Goal: Task Accomplishment & Management: Use online tool/utility

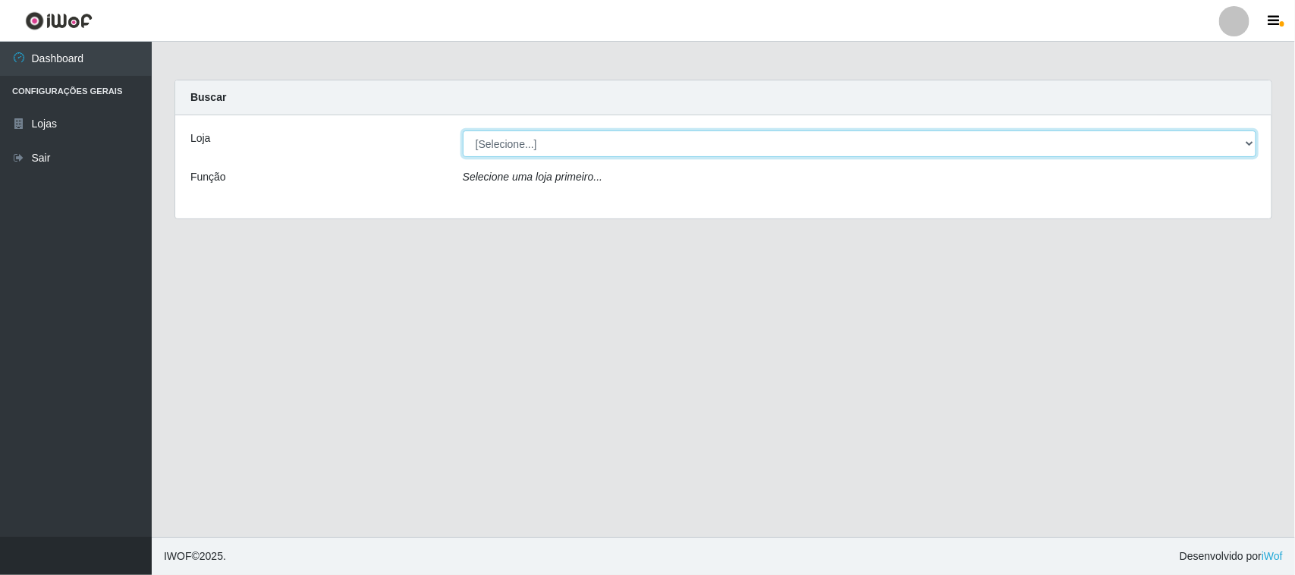
click at [555, 148] on select "[Selecione...] O Feirão - [GEOGRAPHIC_DATA]" at bounding box center [859, 143] width 793 height 27
select select "191"
click at [463, 130] on select "[Selecione...] O Feirão - [GEOGRAPHIC_DATA]" at bounding box center [859, 143] width 793 height 27
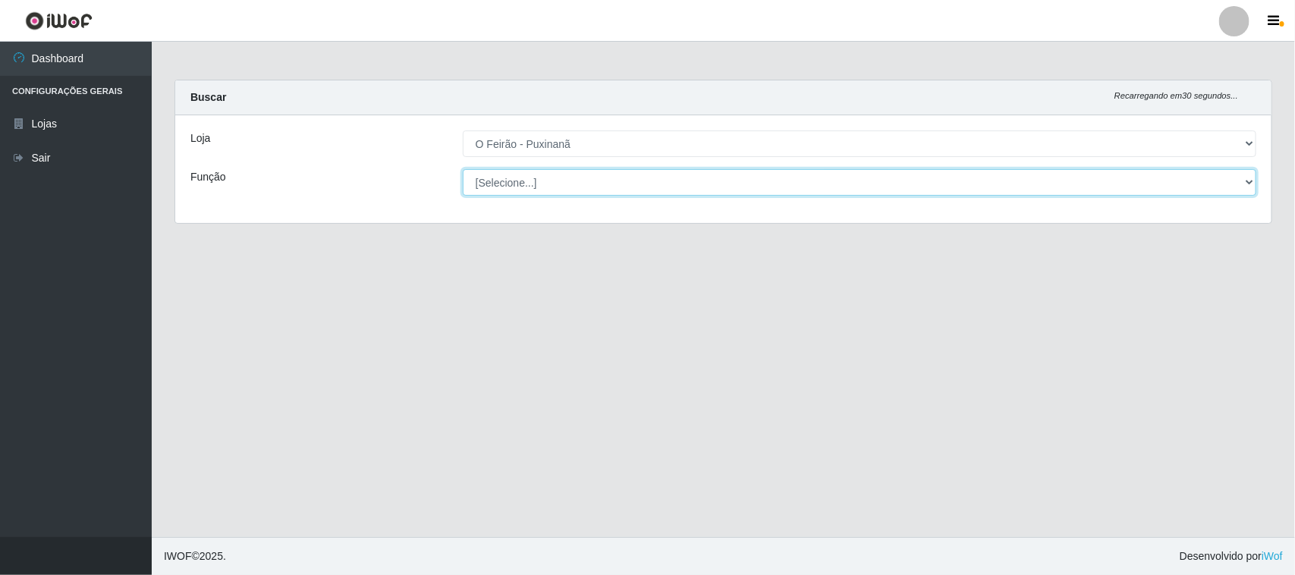
click at [539, 182] on select "[Selecione...] Balconista Balconista + Balconista ++ Embalador Embalador + Emba…" at bounding box center [859, 182] width 793 height 27
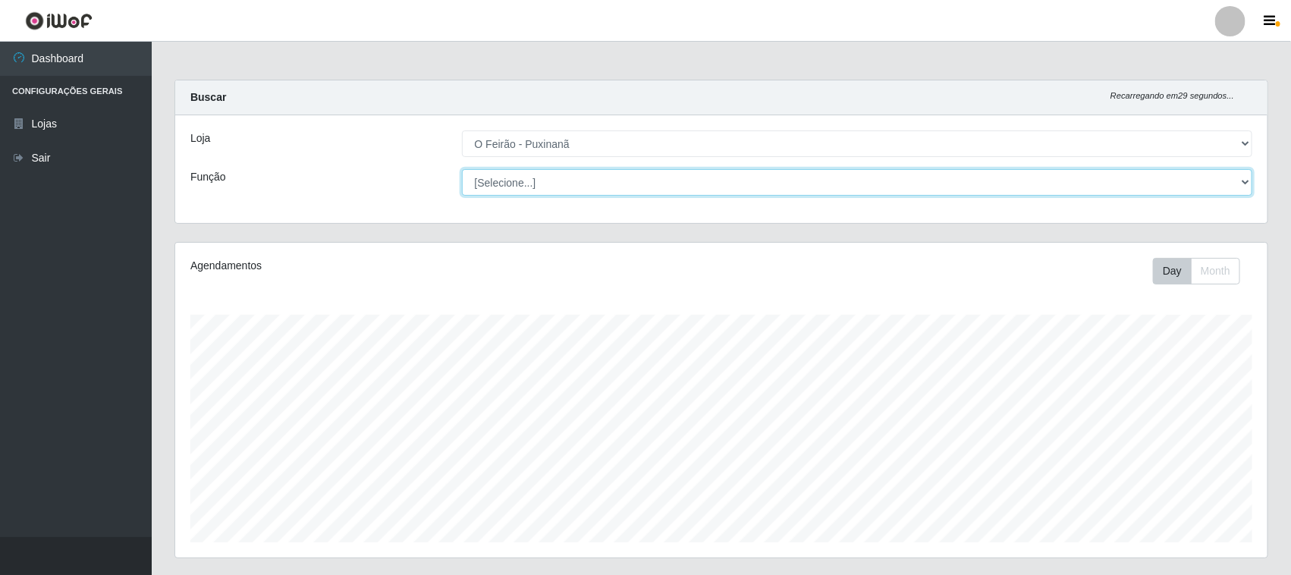
scroll to position [316, 1092]
click at [462, 169] on select "[Selecione...] Balconista Balconista + Balconista ++ Embalador Embalador + Emba…" at bounding box center [857, 182] width 791 height 27
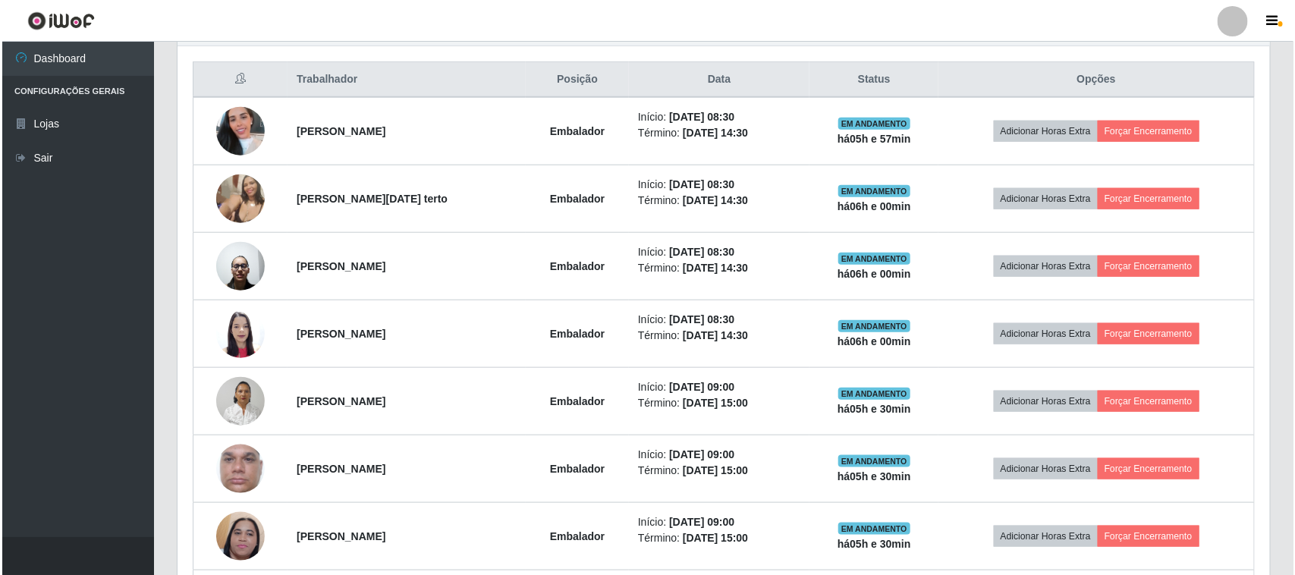
scroll to position [569, 0]
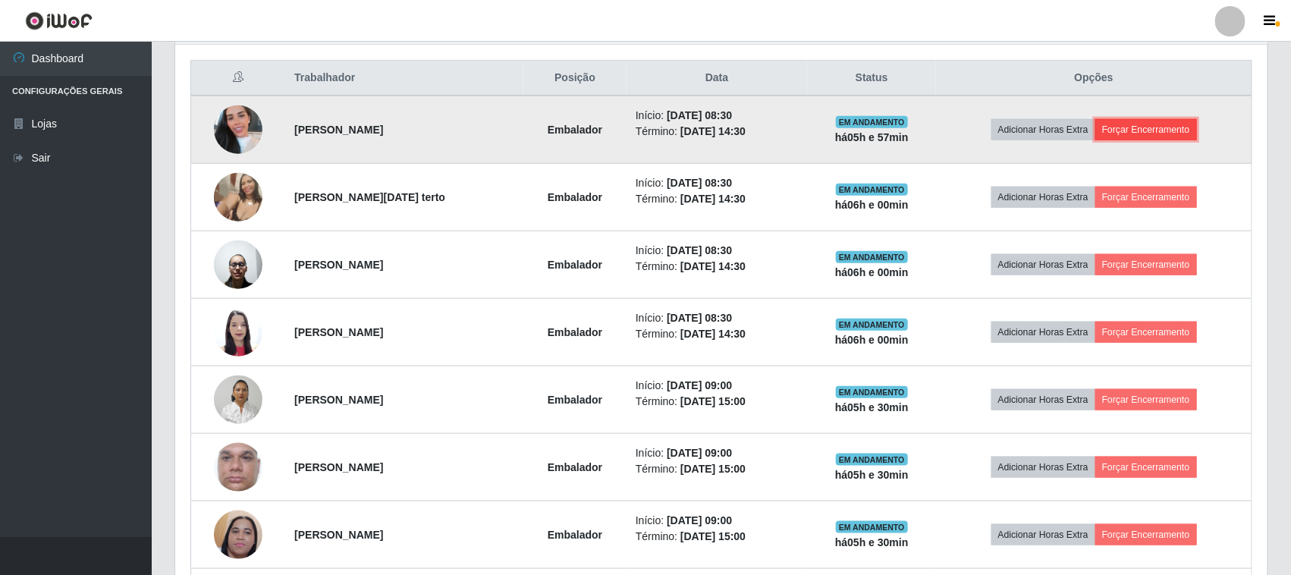
click at [1138, 130] on button "Forçar Encerramento" at bounding box center [1146, 129] width 102 height 21
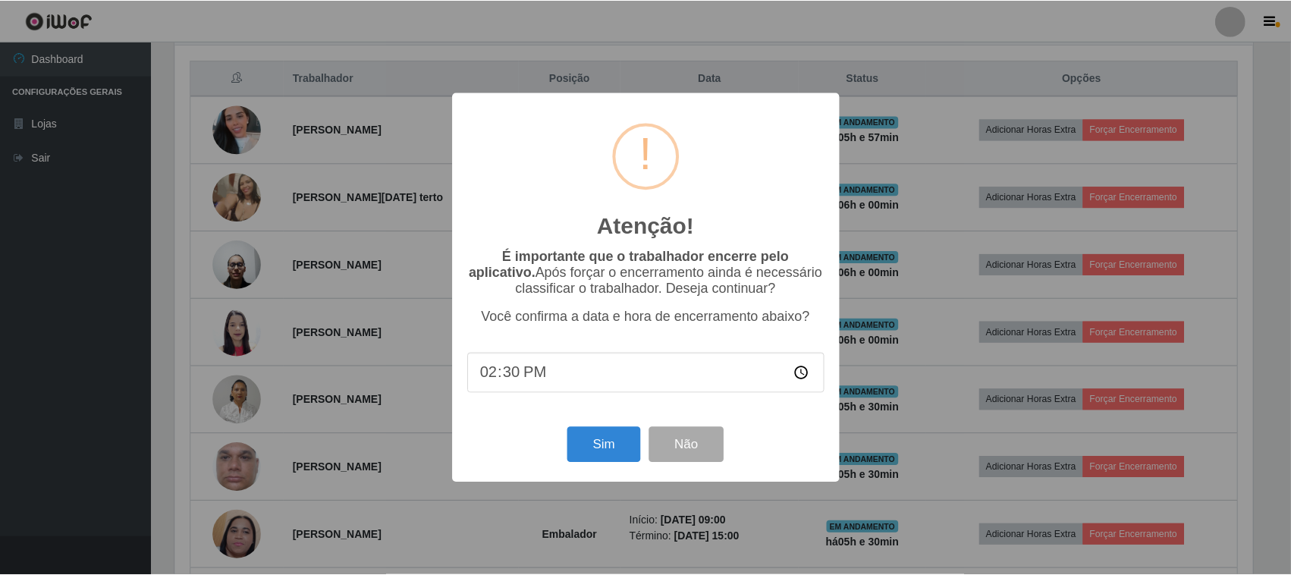
scroll to position [316, 1082]
click at [604, 448] on button "Sim" at bounding box center [606, 445] width 74 height 36
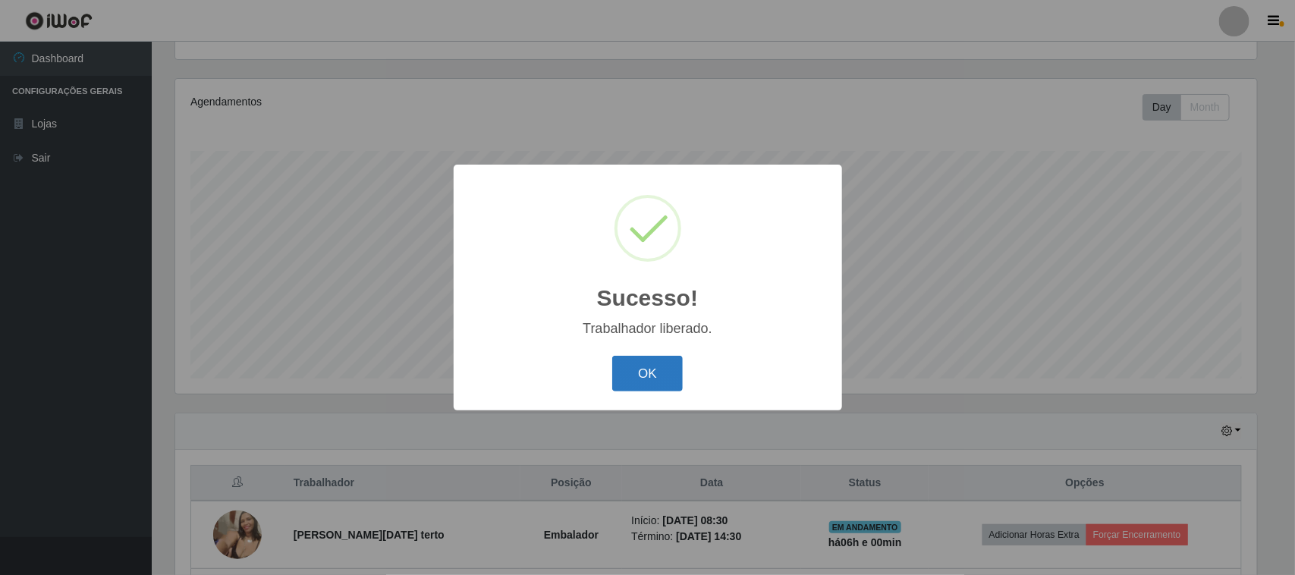
click at [630, 377] on button "OK" at bounding box center [647, 374] width 71 height 36
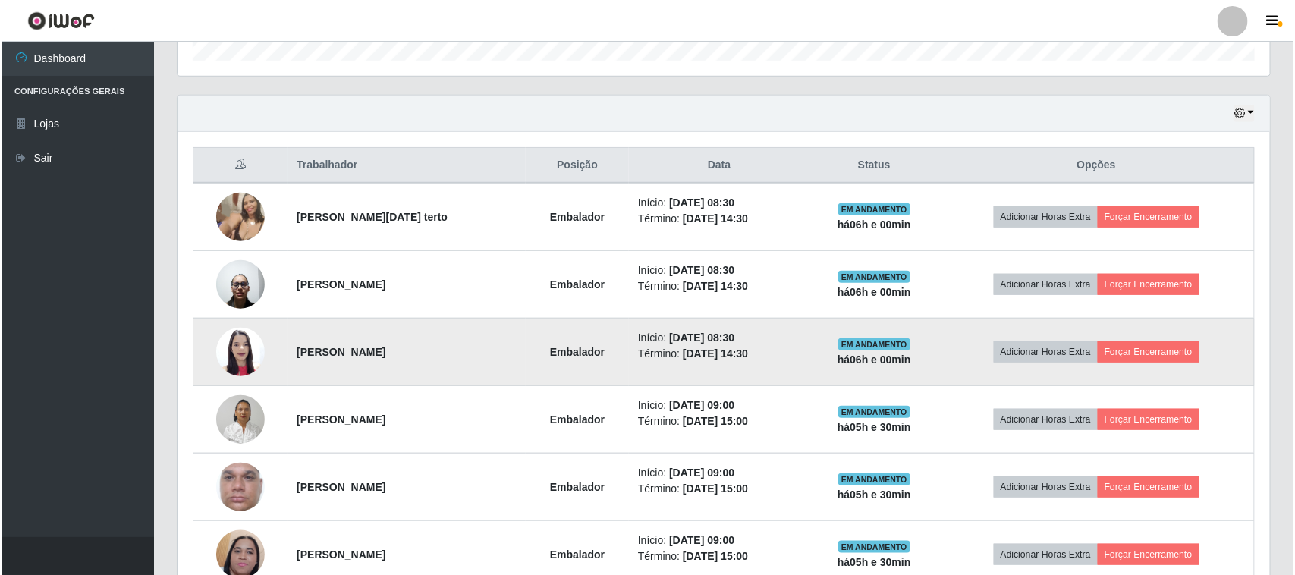
scroll to position [448, 0]
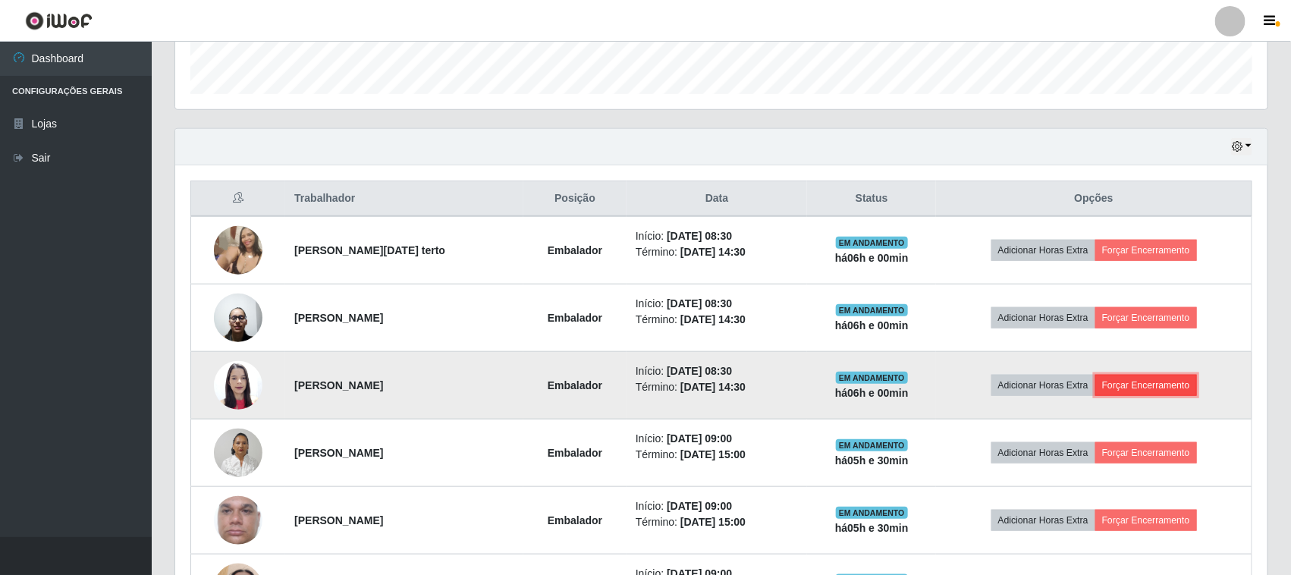
click at [1145, 385] on button "Forçar Encerramento" at bounding box center [1146, 385] width 102 height 21
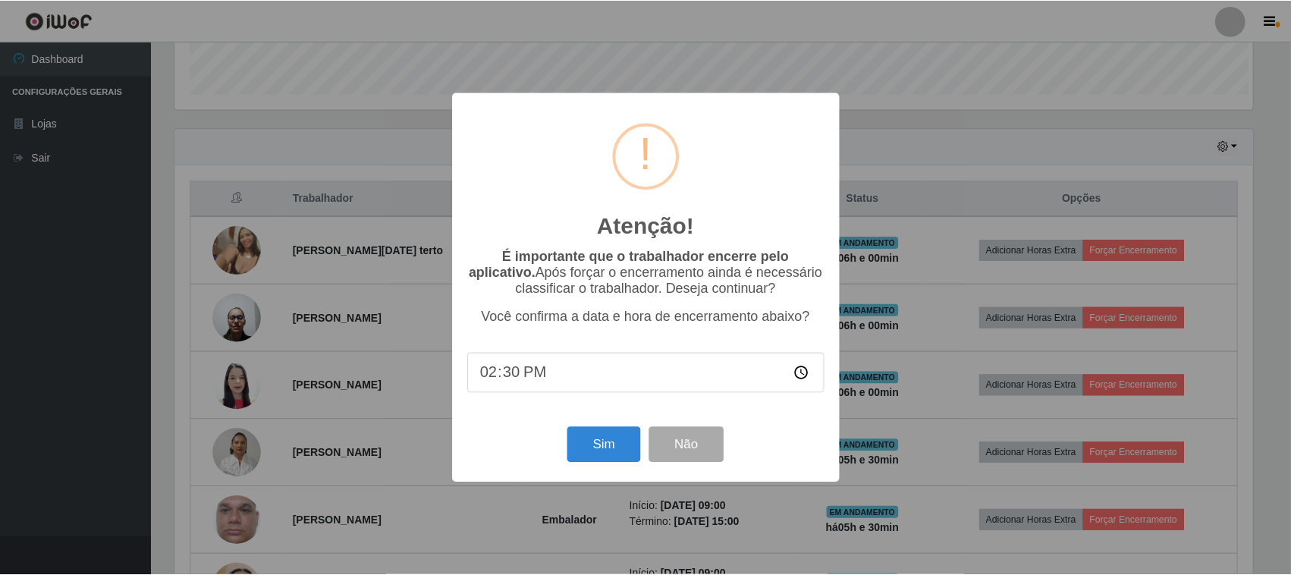
scroll to position [316, 1082]
click at [617, 450] on button "Sim" at bounding box center [606, 445] width 74 height 36
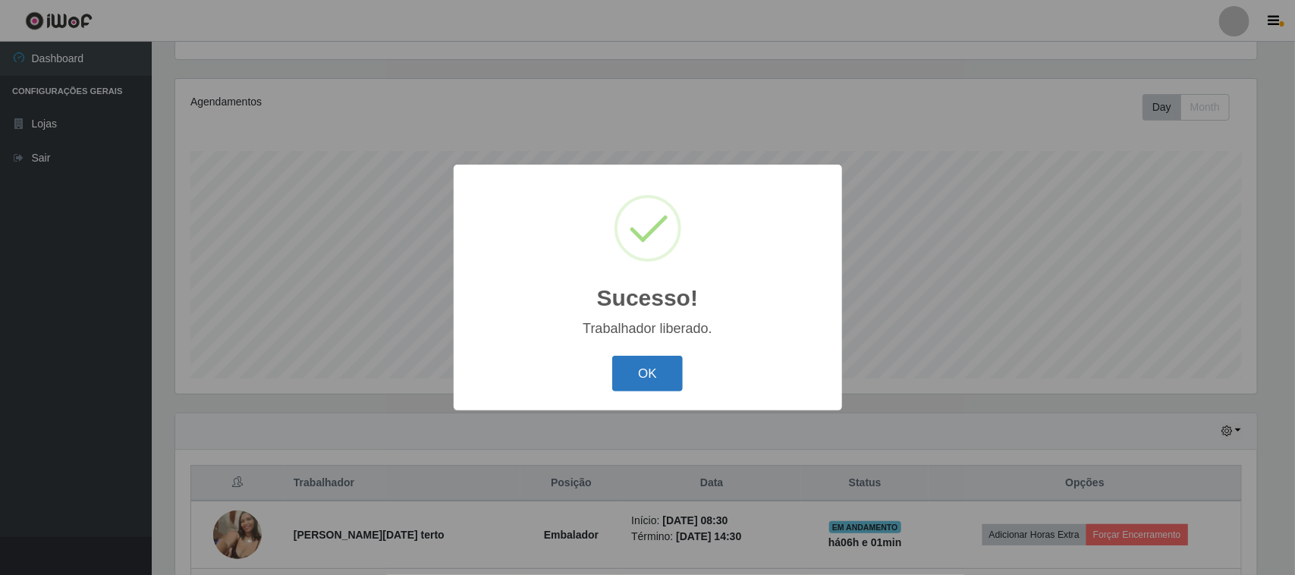
click at [637, 389] on button "OK" at bounding box center [647, 374] width 71 height 36
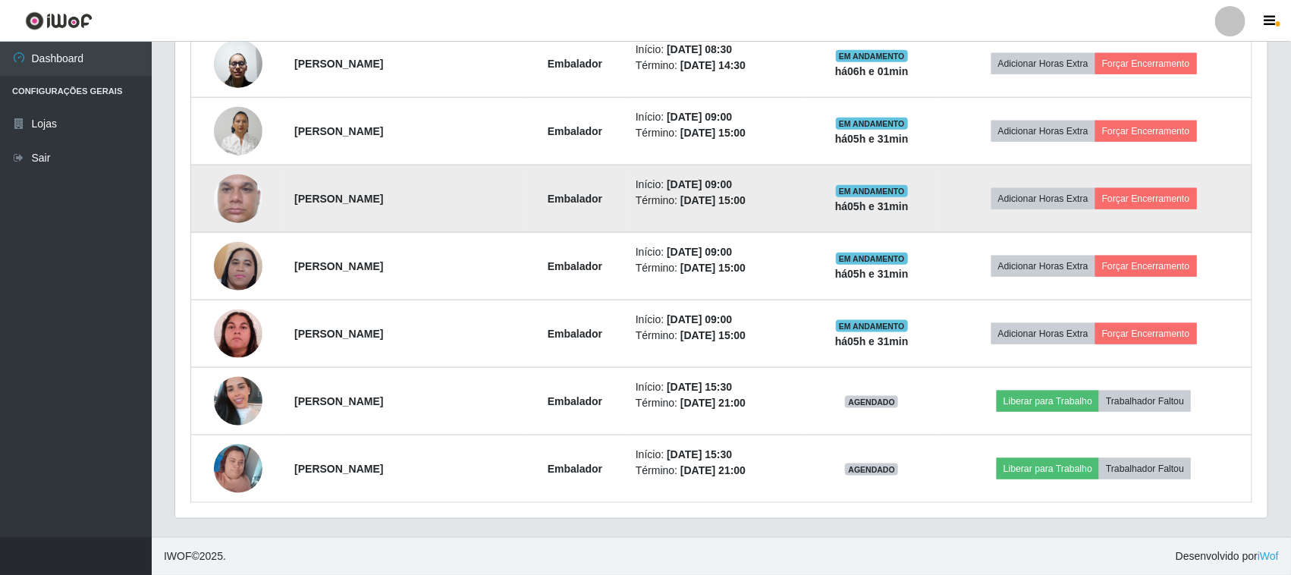
scroll to position [516, 0]
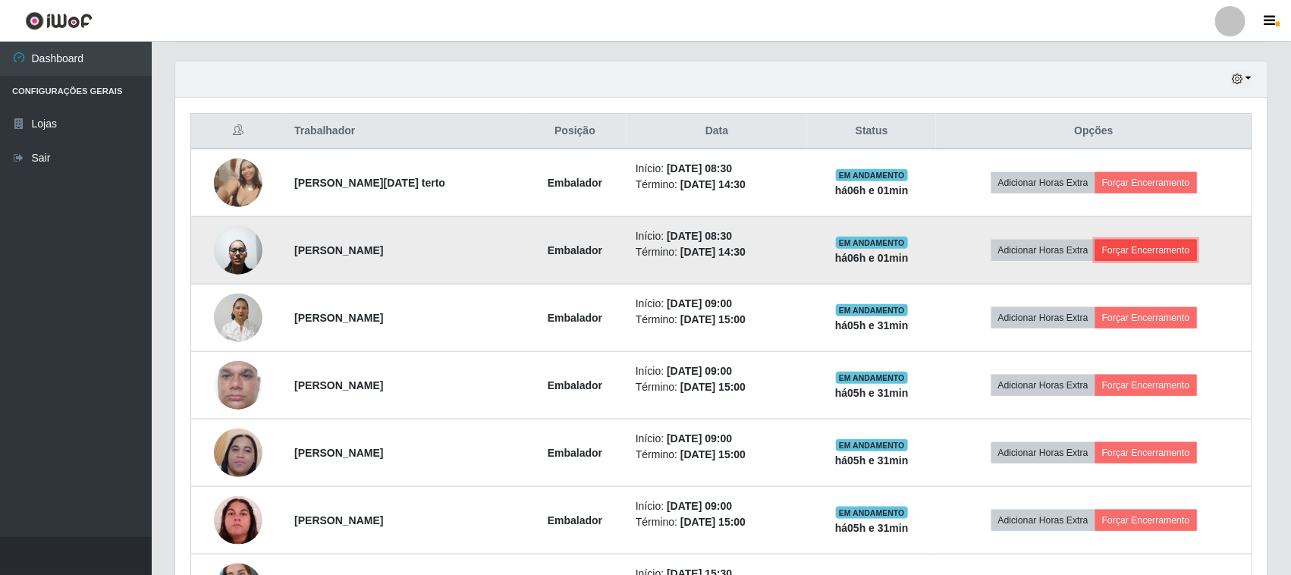
click at [1135, 252] on button "Forçar Encerramento" at bounding box center [1146, 250] width 102 height 21
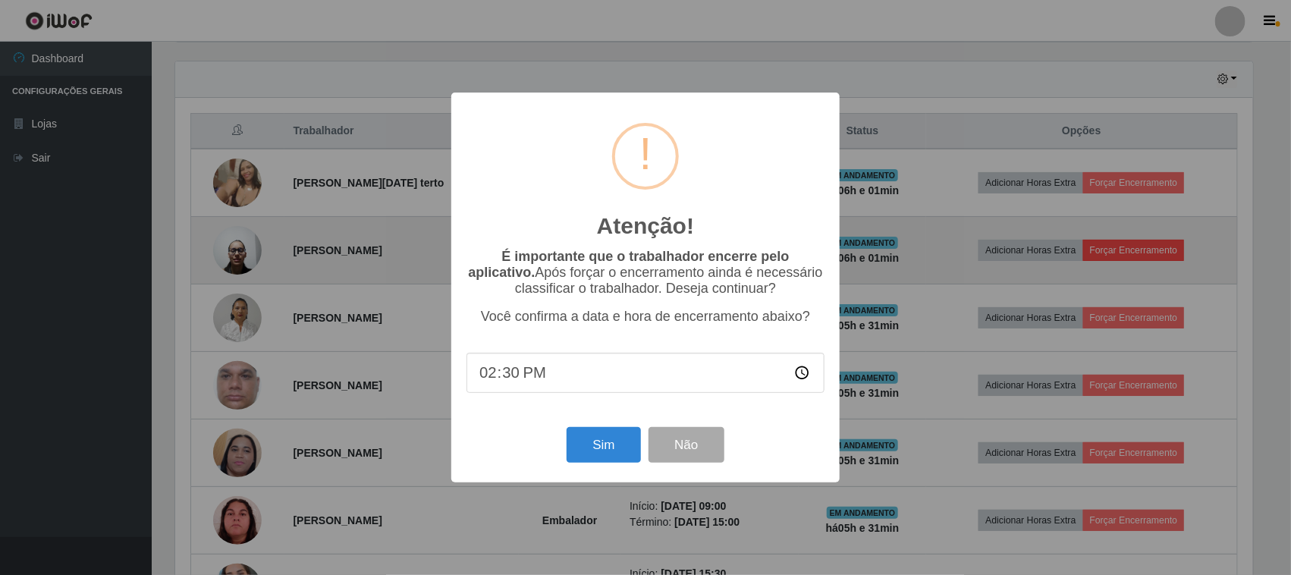
scroll to position [316, 1082]
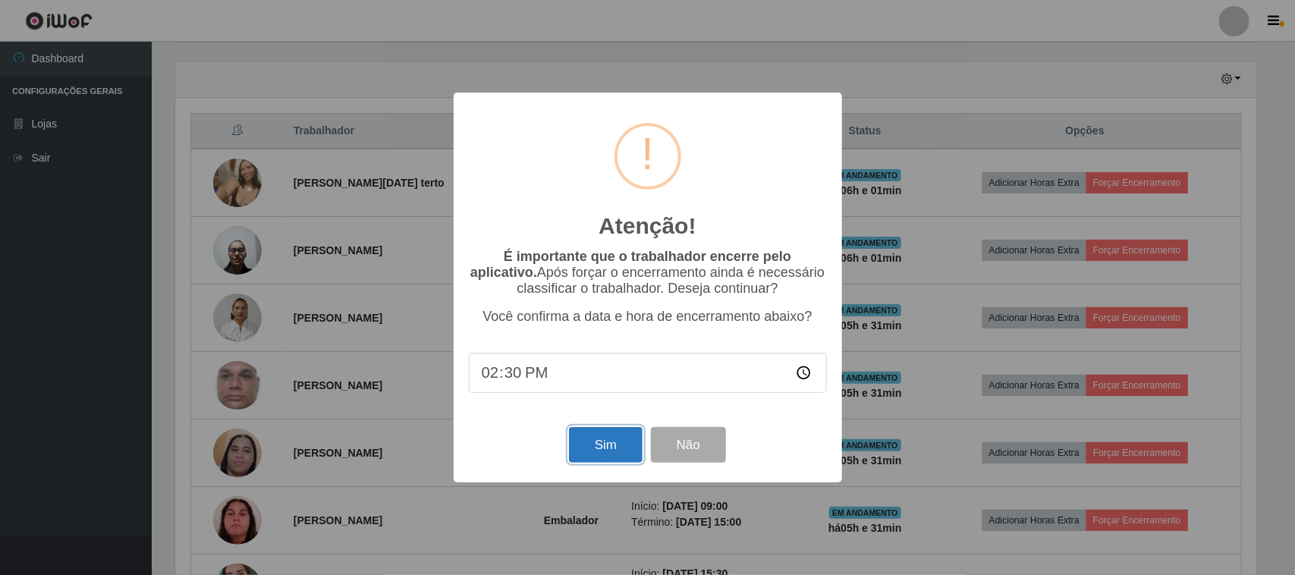
click at [594, 460] on button "Sim" at bounding box center [606, 445] width 74 height 36
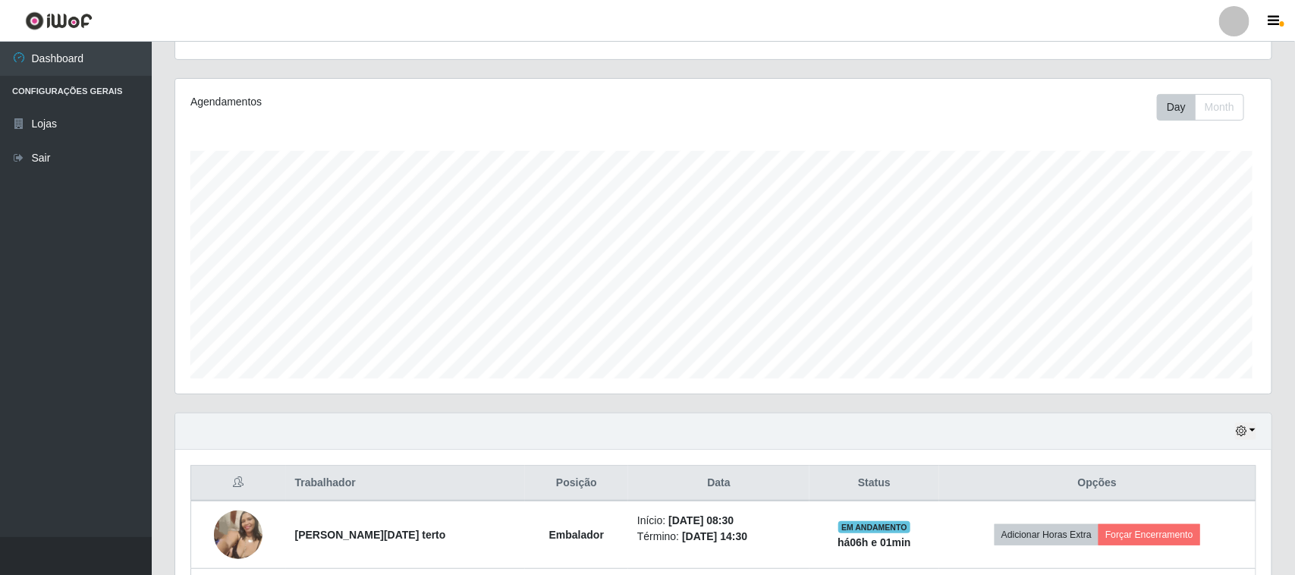
scroll to position [0, 0]
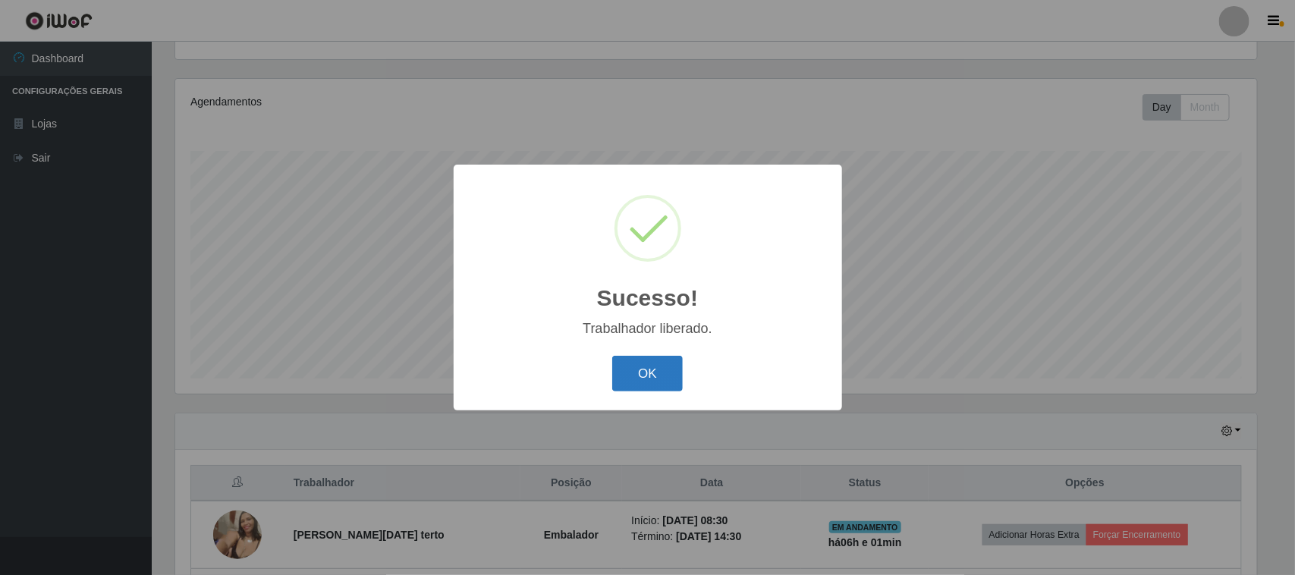
click at [657, 379] on button "OK" at bounding box center [647, 374] width 71 height 36
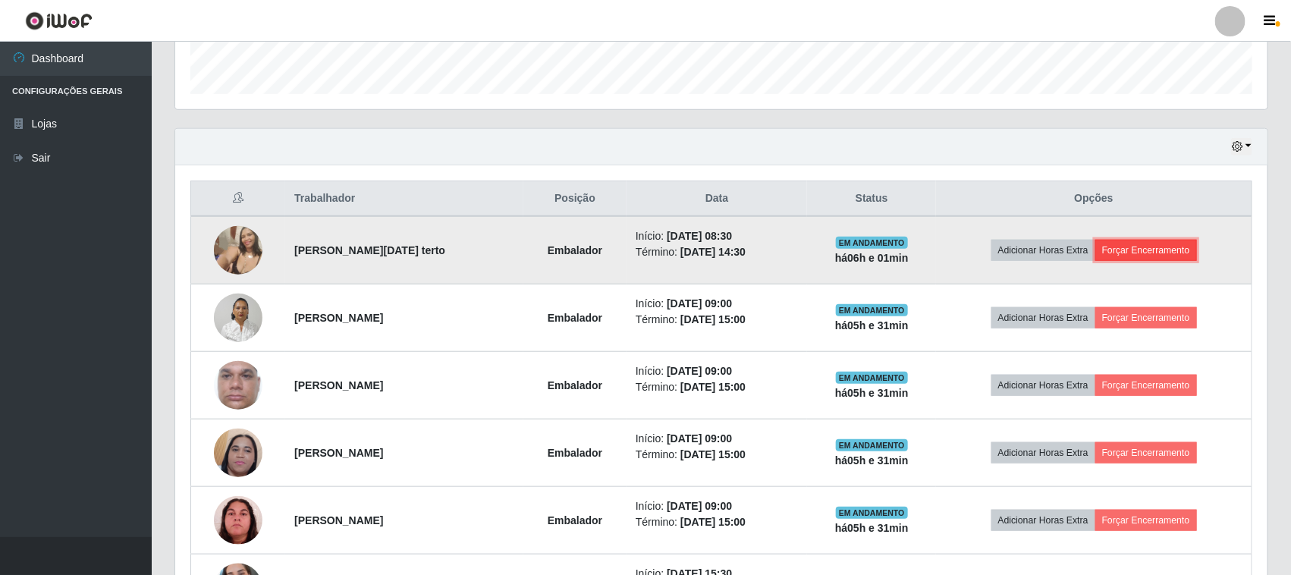
click at [1141, 253] on button "Forçar Encerramento" at bounding box center [1146, 250] width 102 height 21
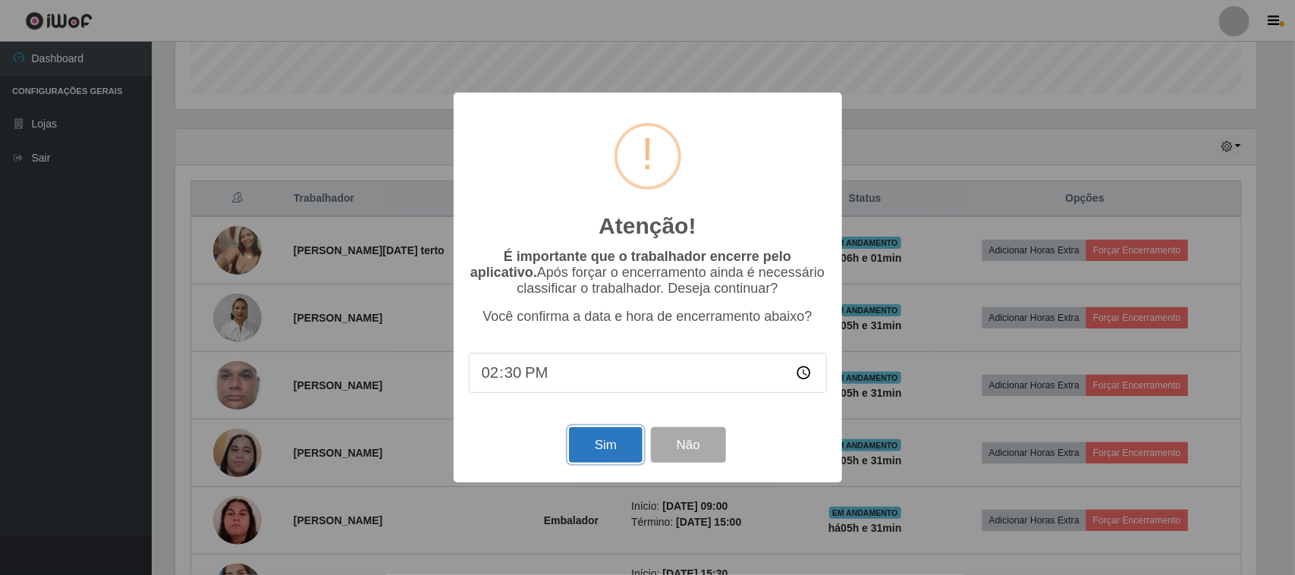
click at [618, 449] on button "Sim" at bounding box center [606, 445] width 74 height 36
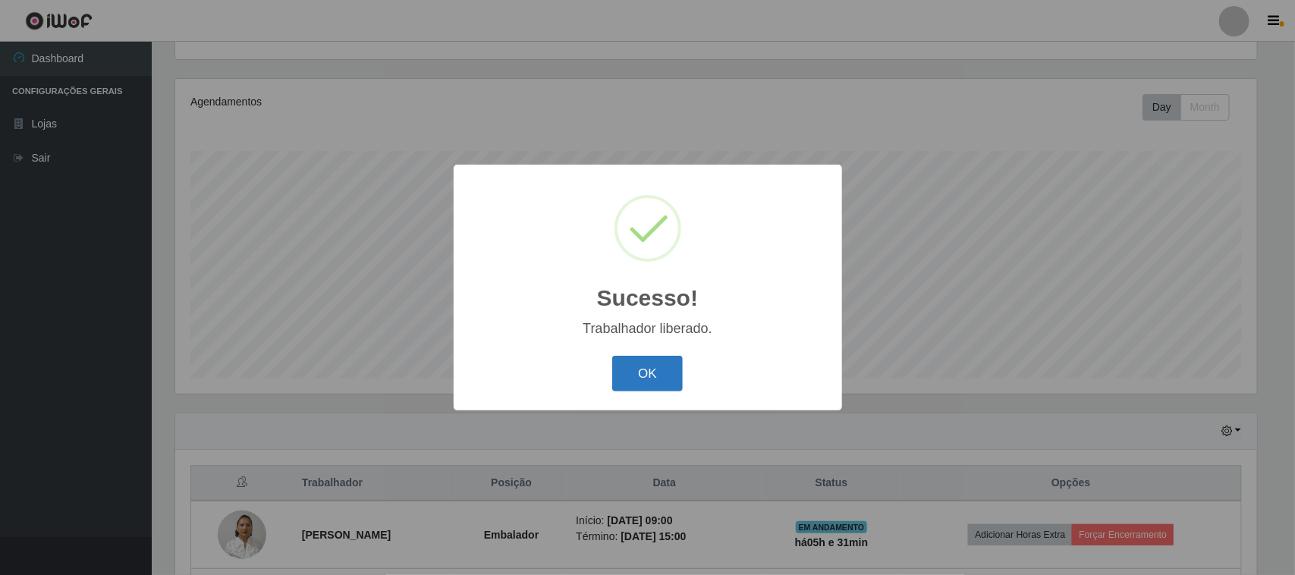
click at [624, 374] on button "OK" at bounding box center [647, 374] width 71 height 36
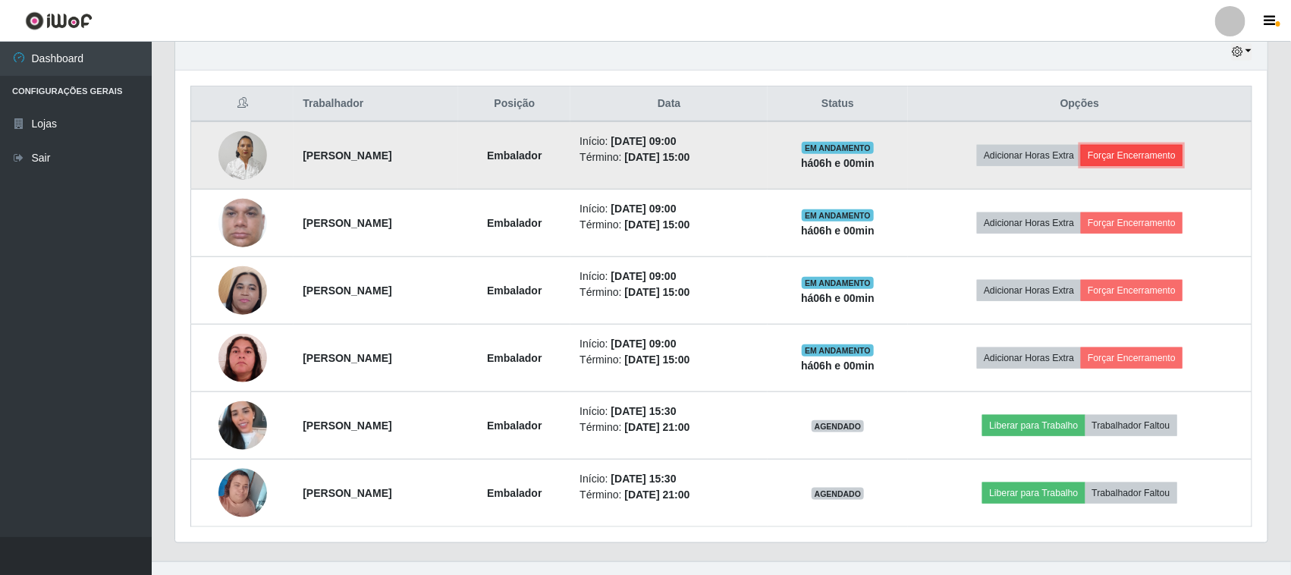
click at [1153, 154] on button "Forçar Encerramento" at bounding box center [1132, 155] width 102 height 21
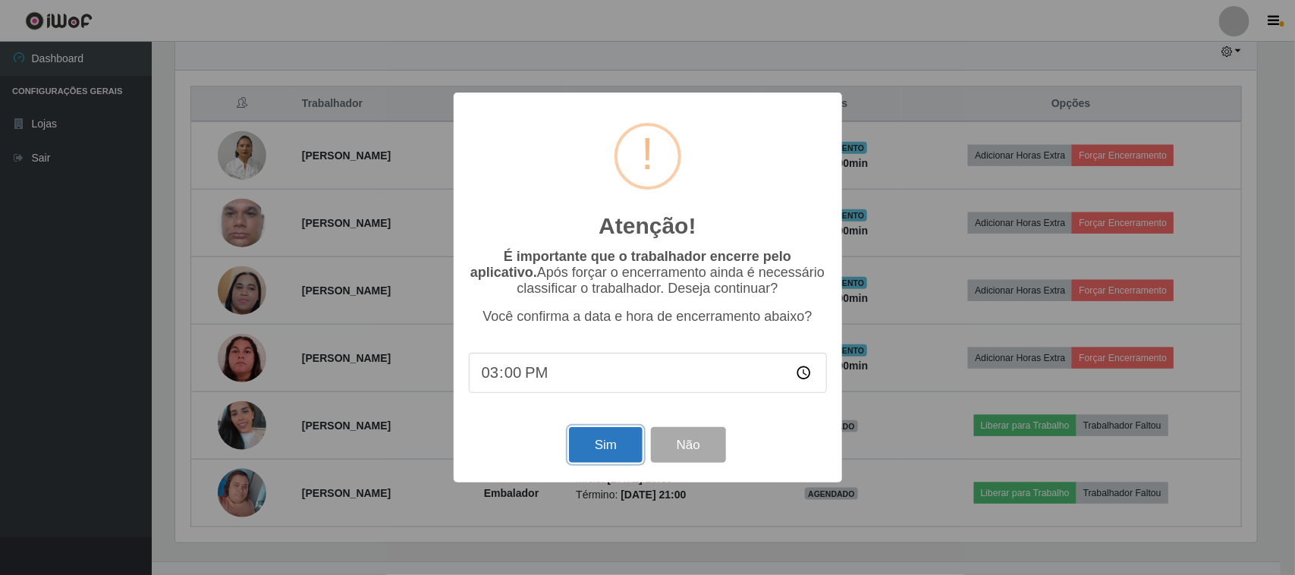
click at [598, 455] on button "Sim" at bounding box center [606, 445] width 74 height 36
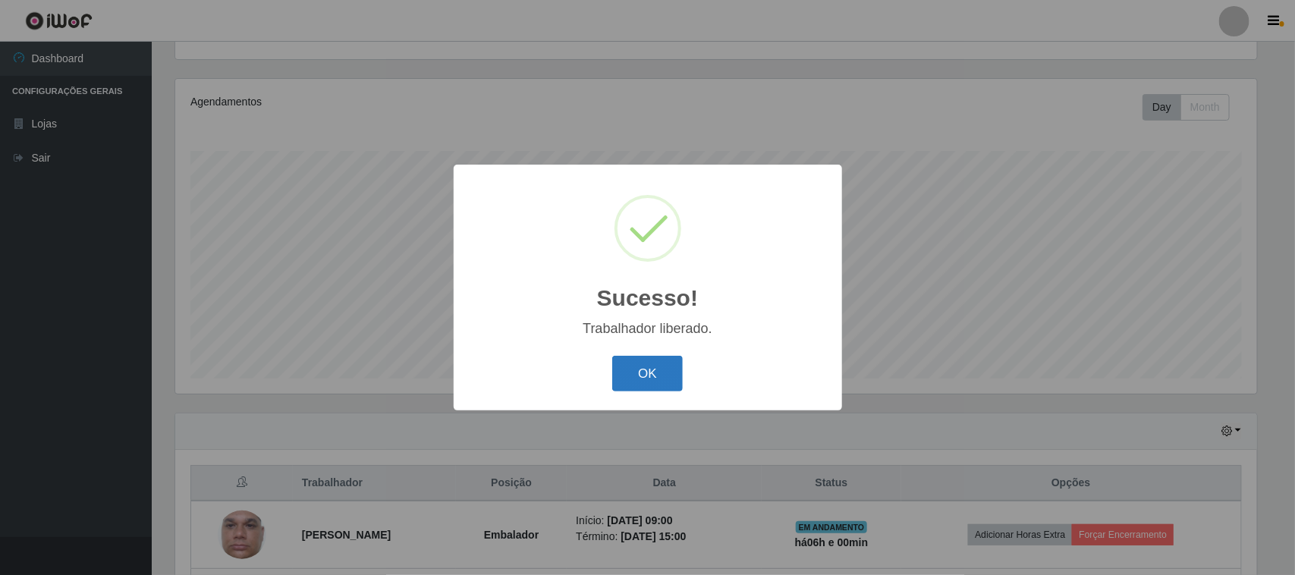
click at [653, 374] on button "OK" at bounding box center [647, 374] width 71 height 36
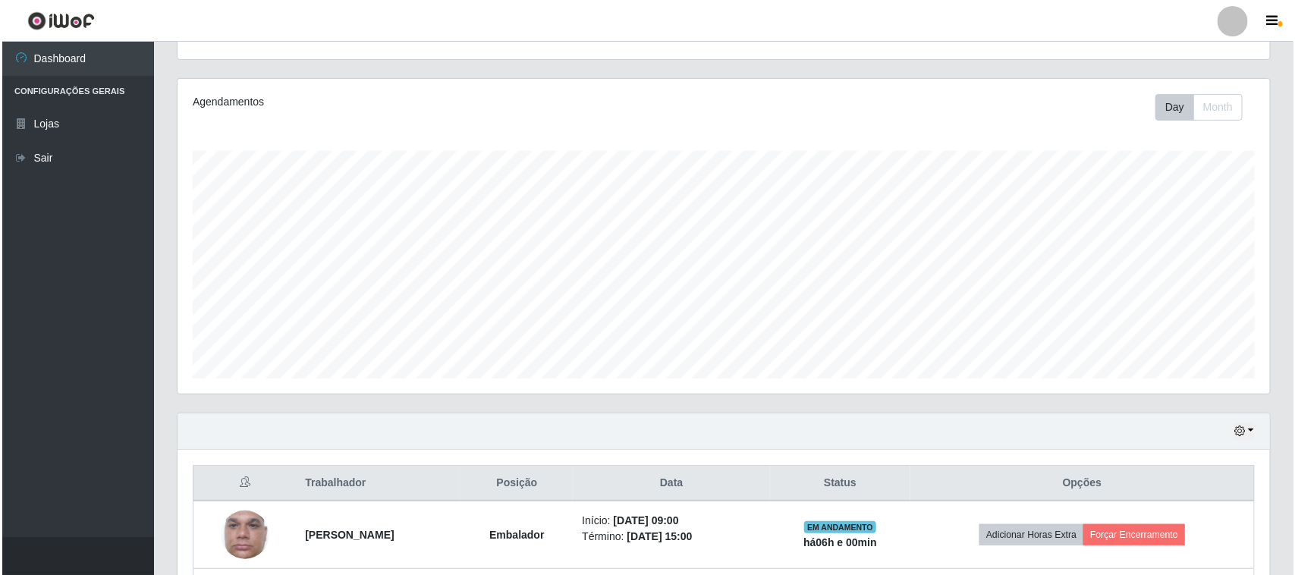
scroll to position [448, 0]
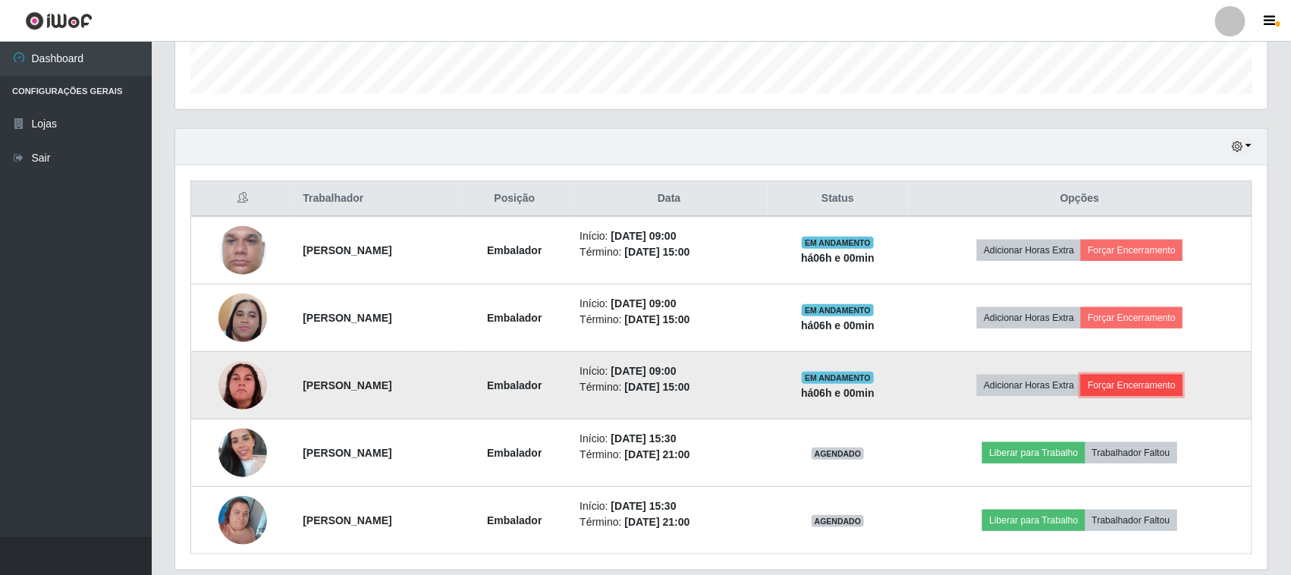
click at [1157, 391] on button "Forçar Encerramento" at bounding box center [1132, 385] width 102 height 21
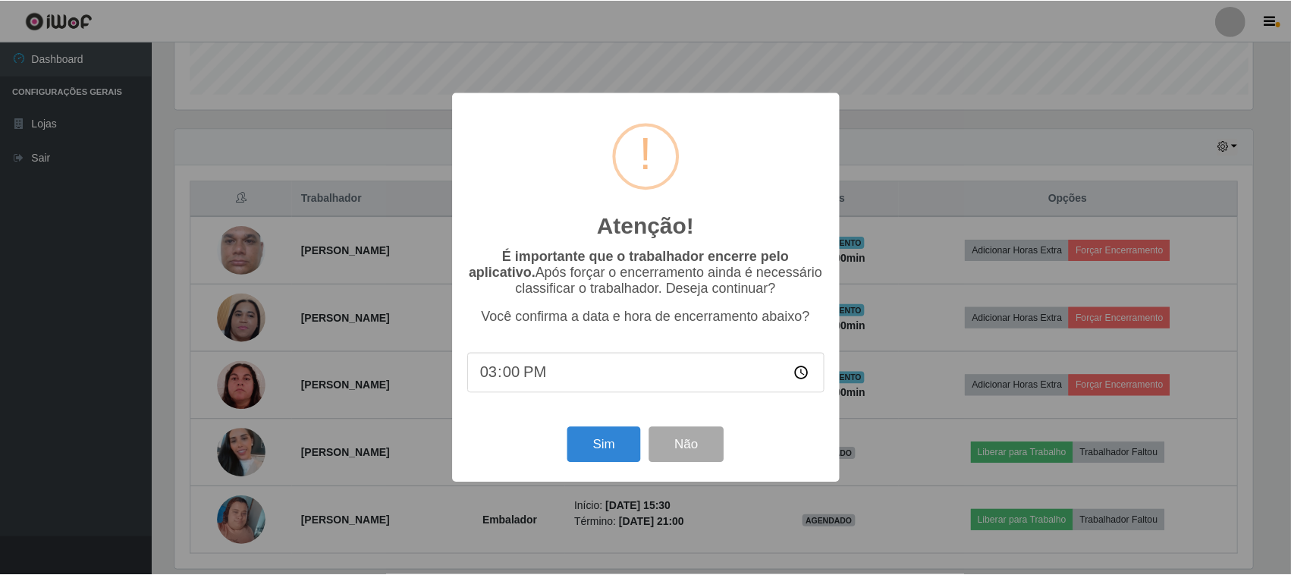
scroll to position [316, 1082]
click at [603, 460] on button "Sim" at bounding box center [606, 445] width 74 height 36
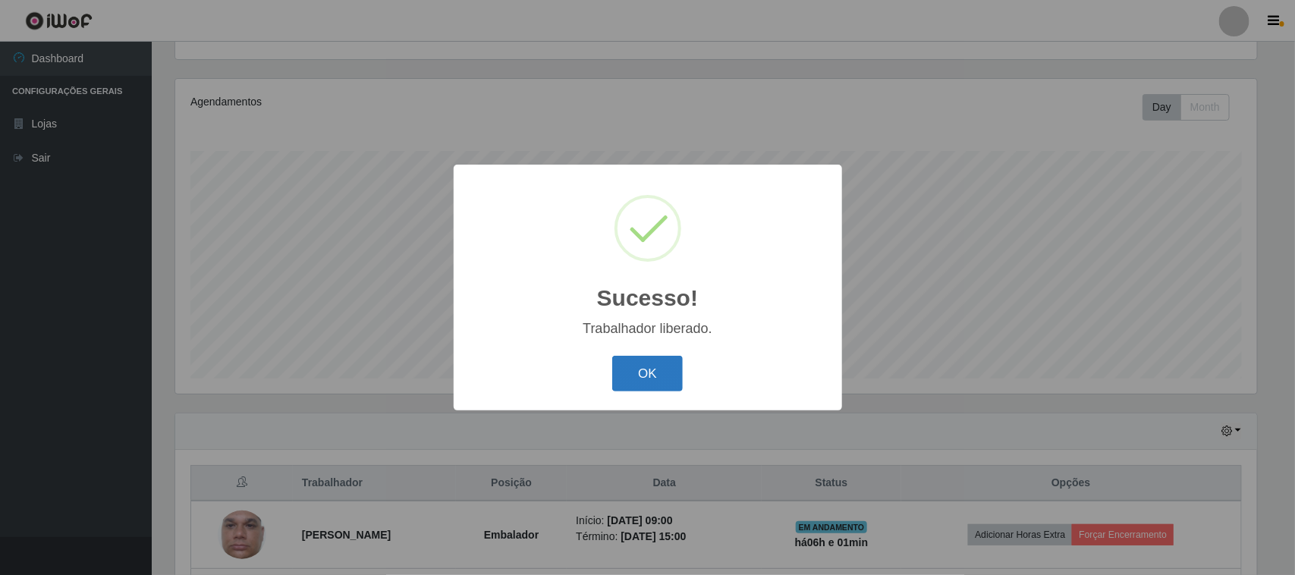
click at [628, 377] on button "OK" at bounding box center [647, 374] width 71 height 36
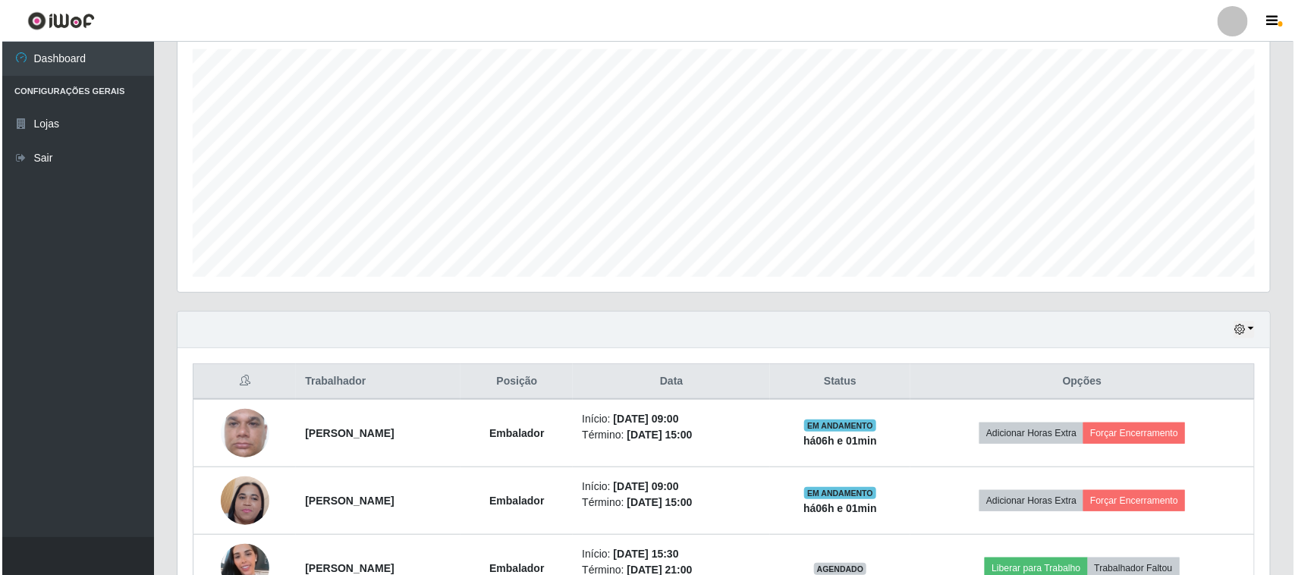
scroll to position [434, 0]
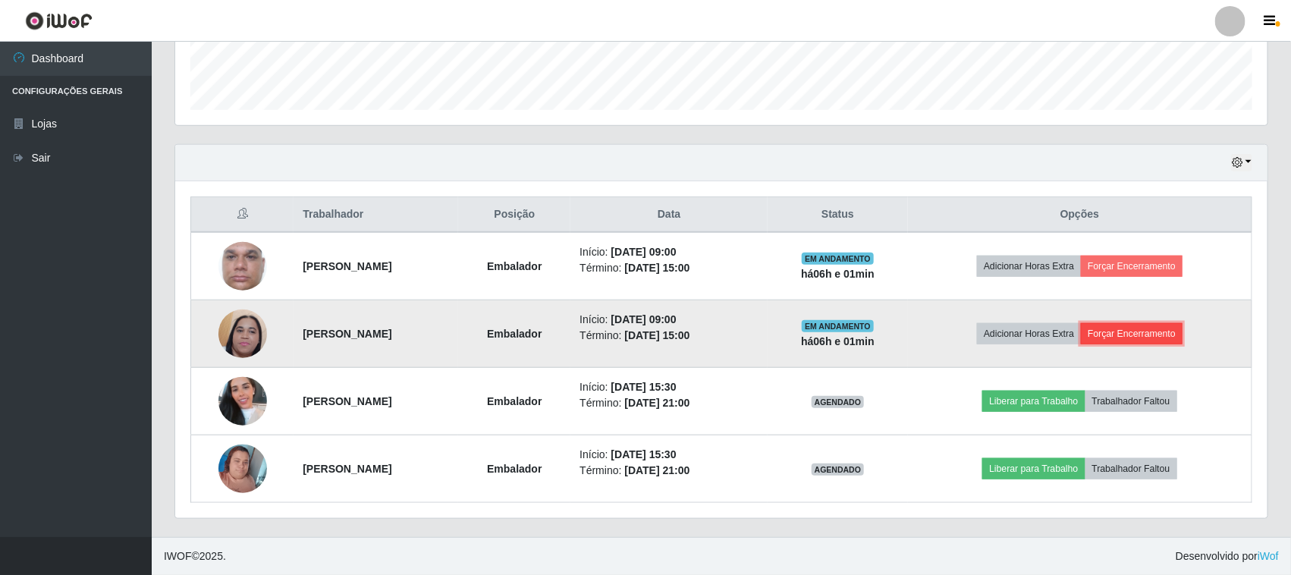
click at [1158, 336] on button "Forçar Encerramento" at bounding box center [1132, 333] width 102 height 21
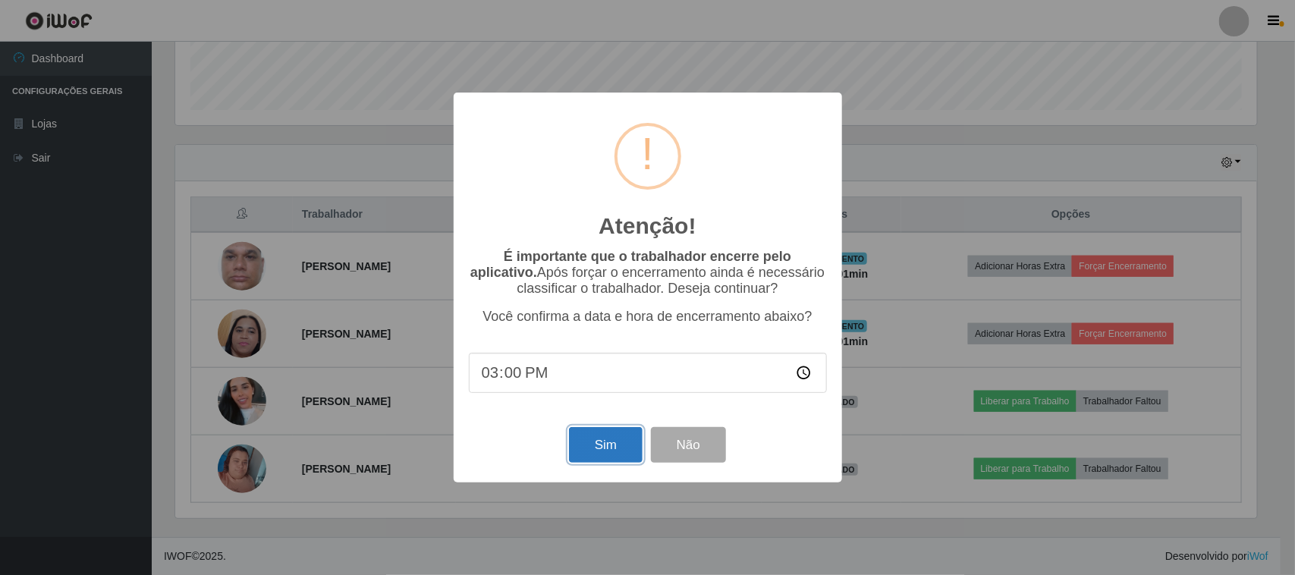
click at [608, 448] on button "Sim" at bounding box center [606, 445] width 74 height 36
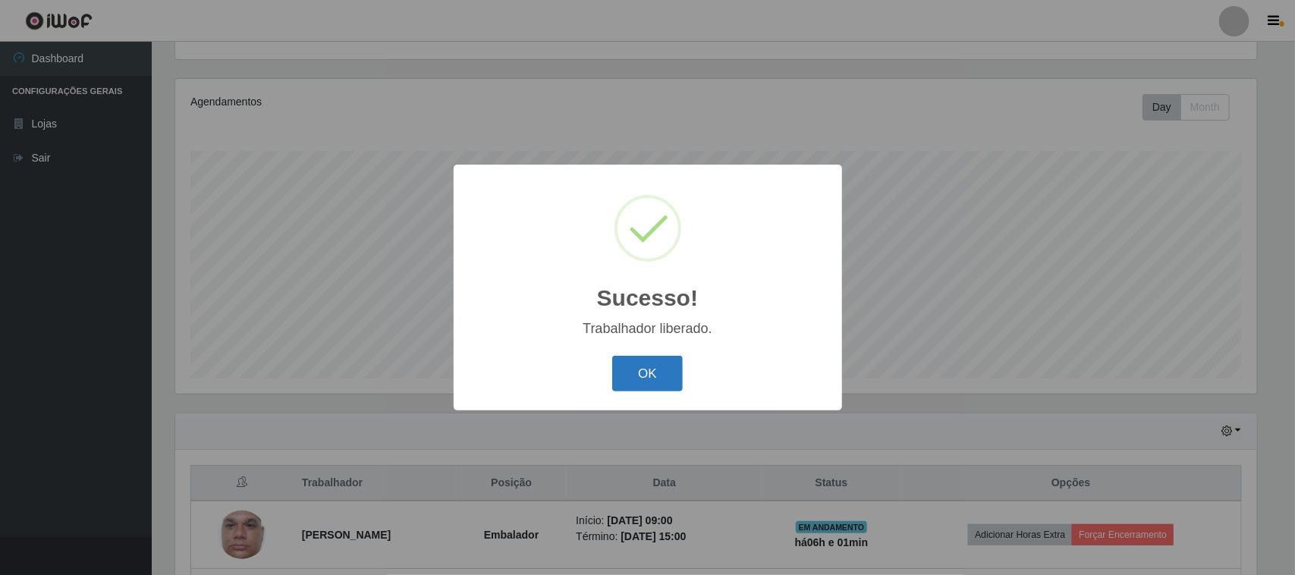
click at [664, 379] on button "OK" at bounding box center [647, 374] width 71 height 36
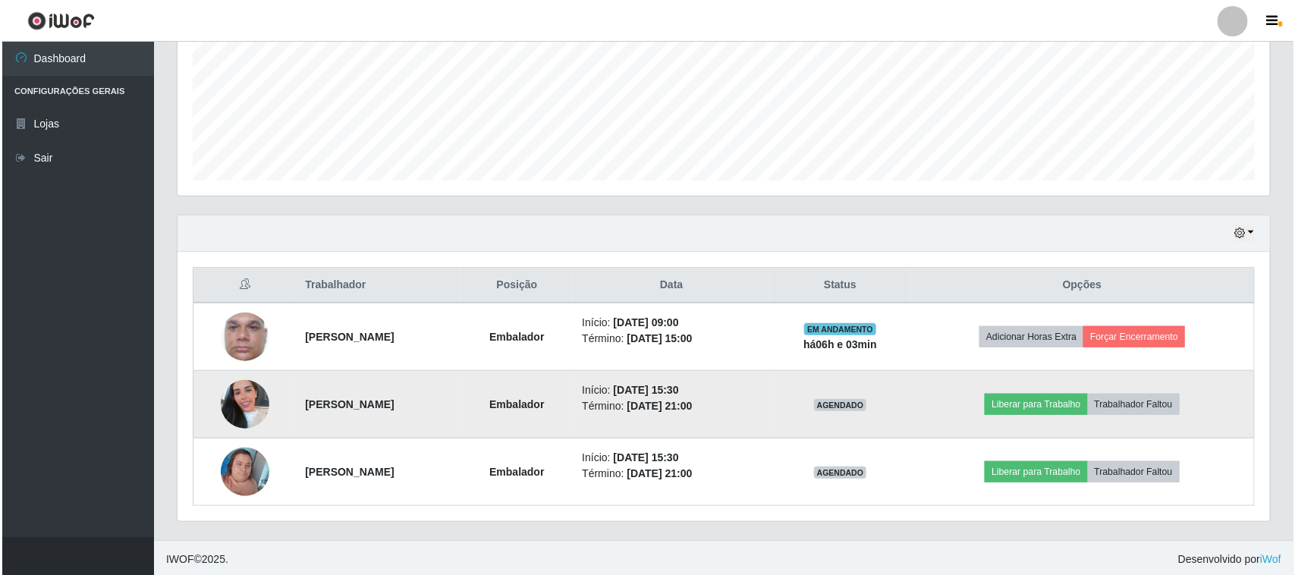
scroll to position [366, 0]
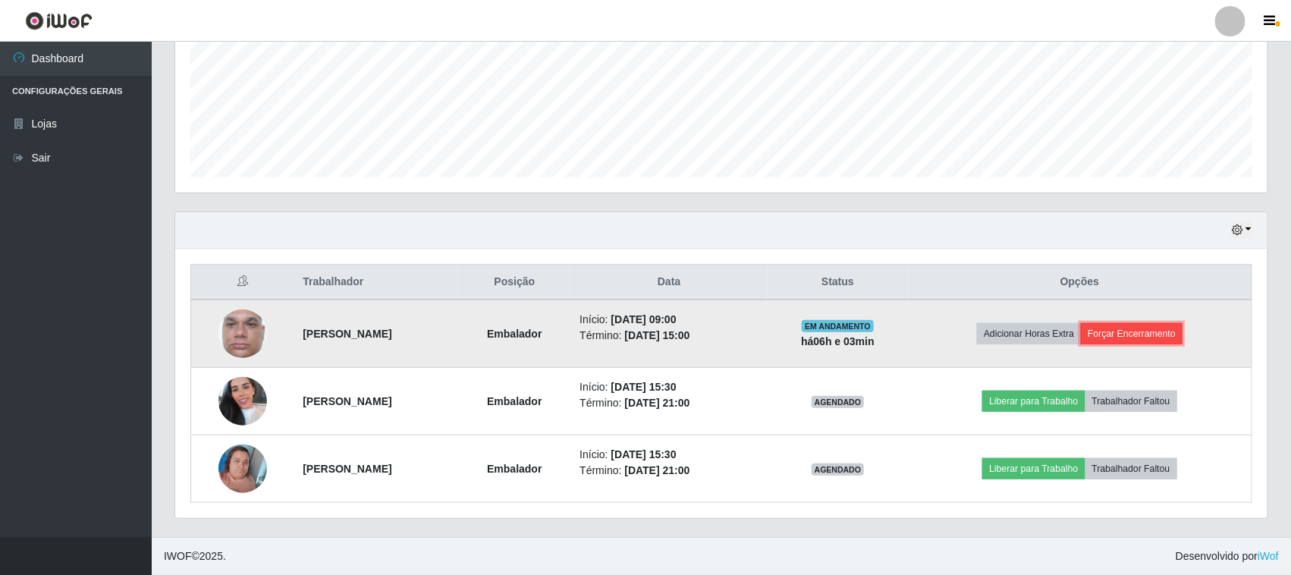
click at [1154, 334] on button "Forçar Encerramento" at bounding box center [1132, 333] width 102 height 21
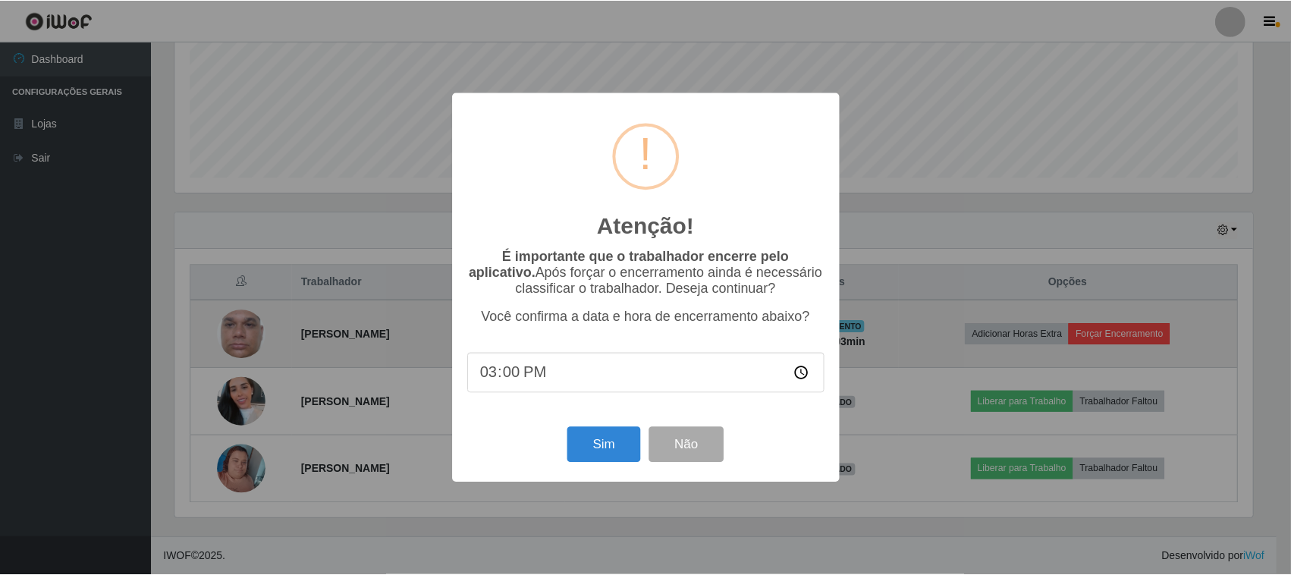
scroll to position [316, 1082]
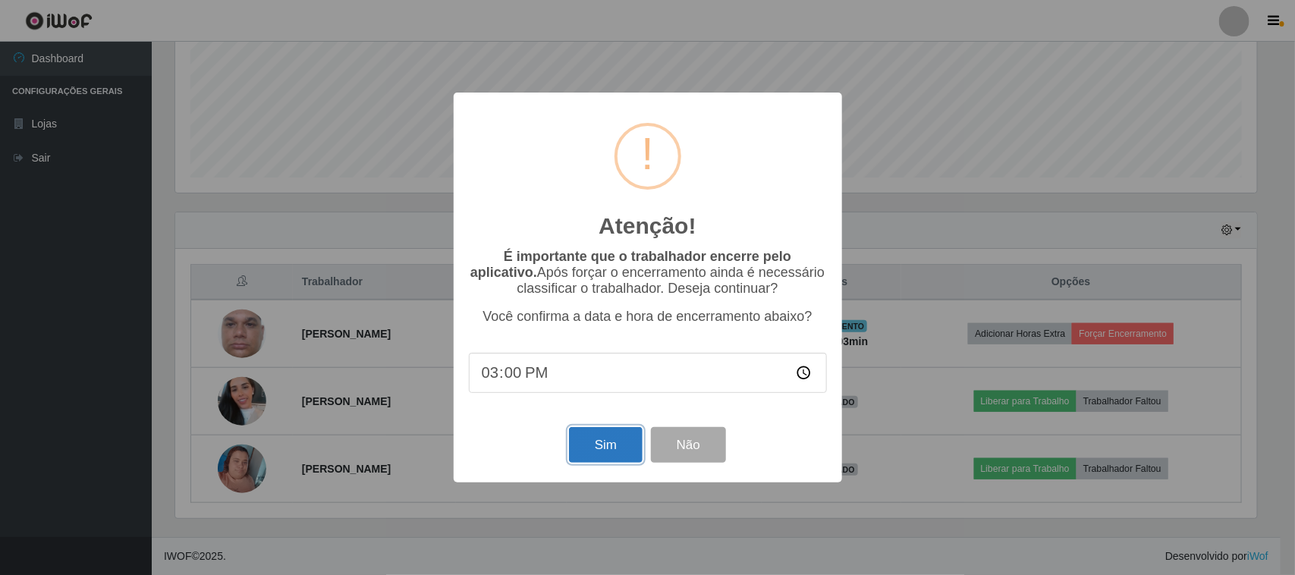
click at [600, 457] on button "Sim" at bounding box center [606, 445] width 74 height 36
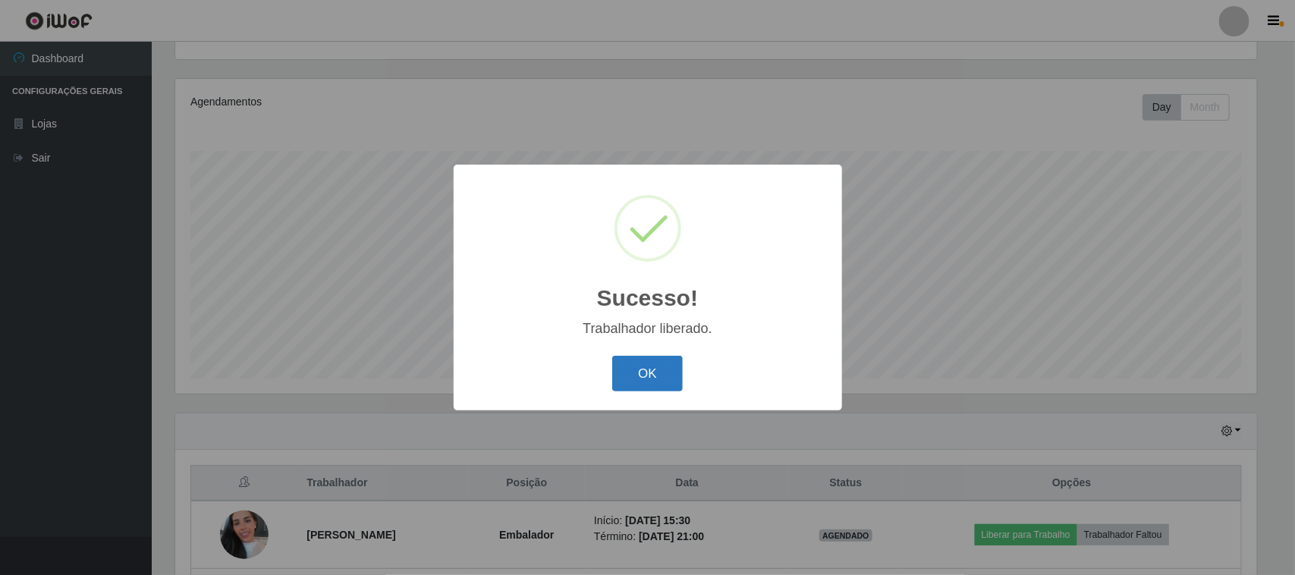
click at [668, 376] on button "OK" at bounding box center [647, 374] width 71 height 36
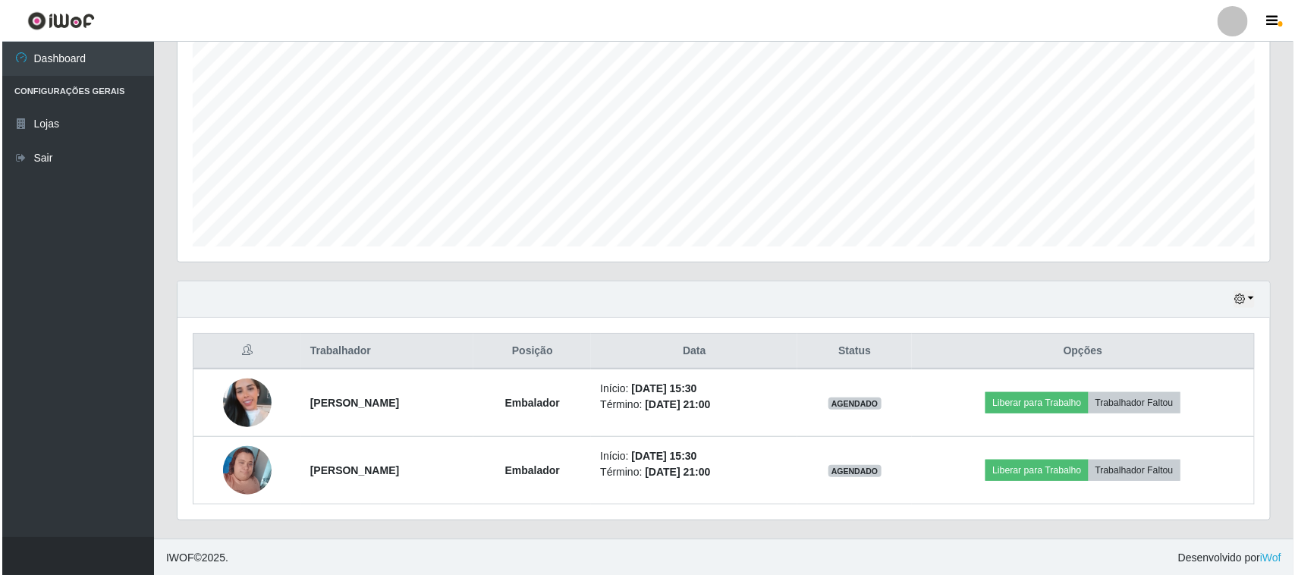
scroll to position [298, 0]
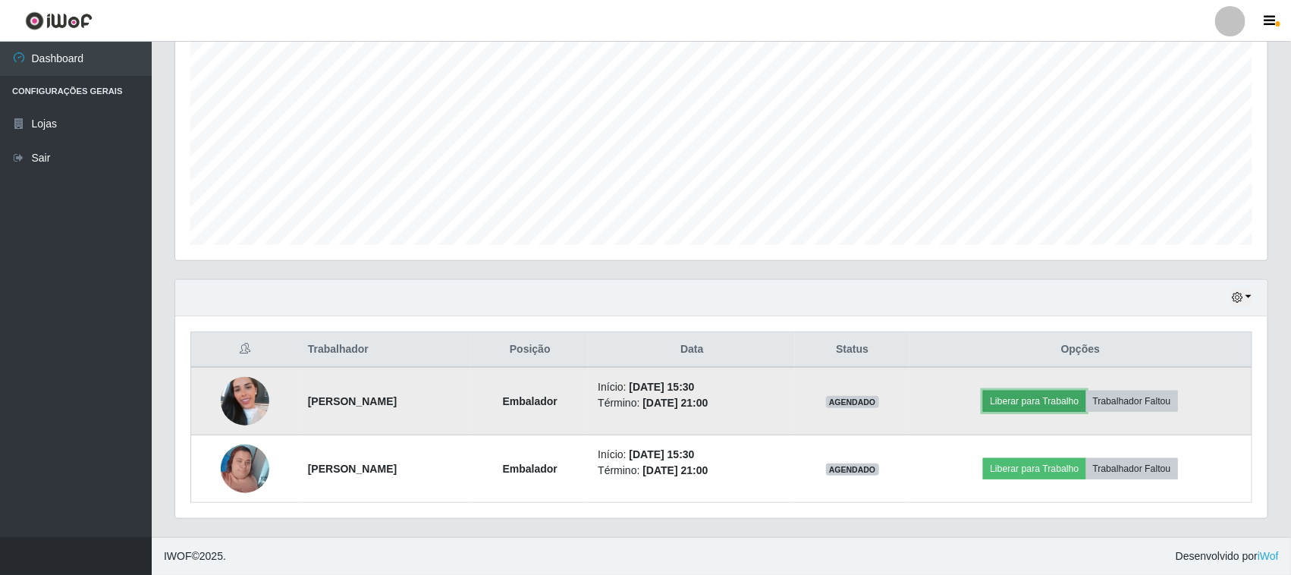
click at [1060, 397] on button "Liberar para Trabalho" at bounding box center [1034, 401] width 102 height 21
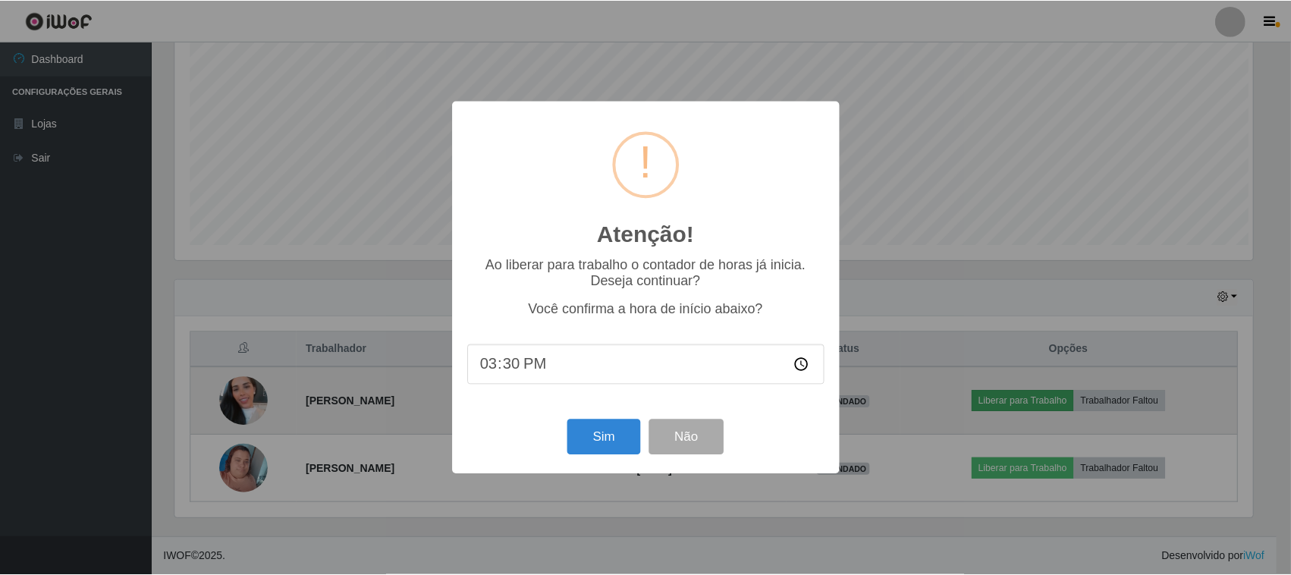
scroll to position [316, 1082]
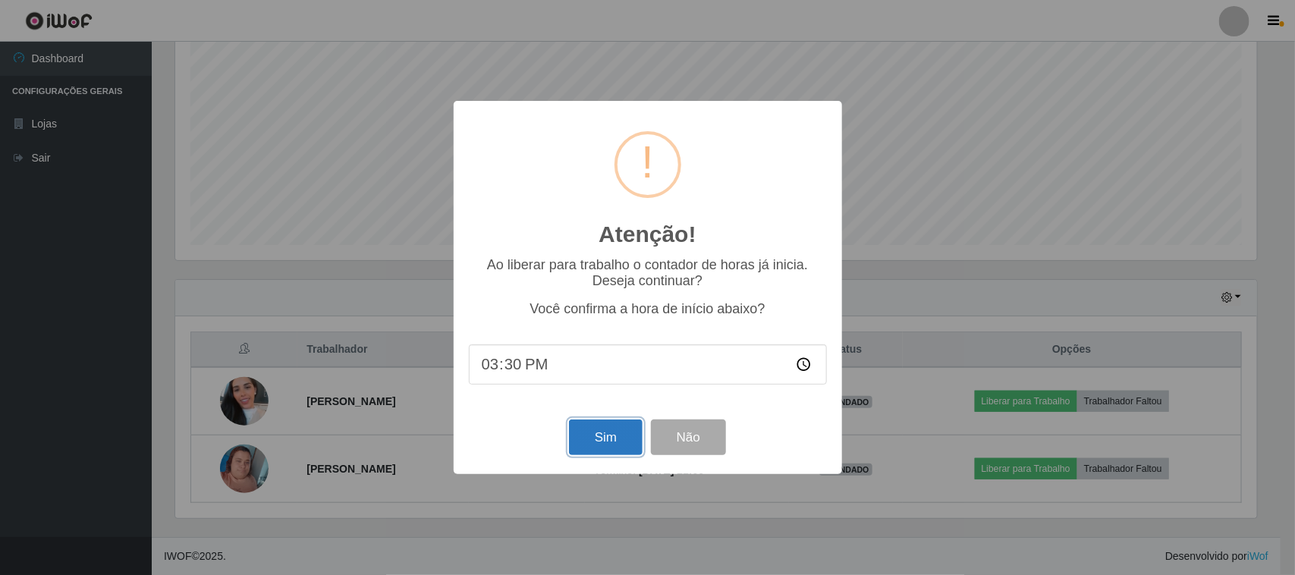
click at [613, 434] on button "Sim" at bounding box center [606, 437] width 74 height 36
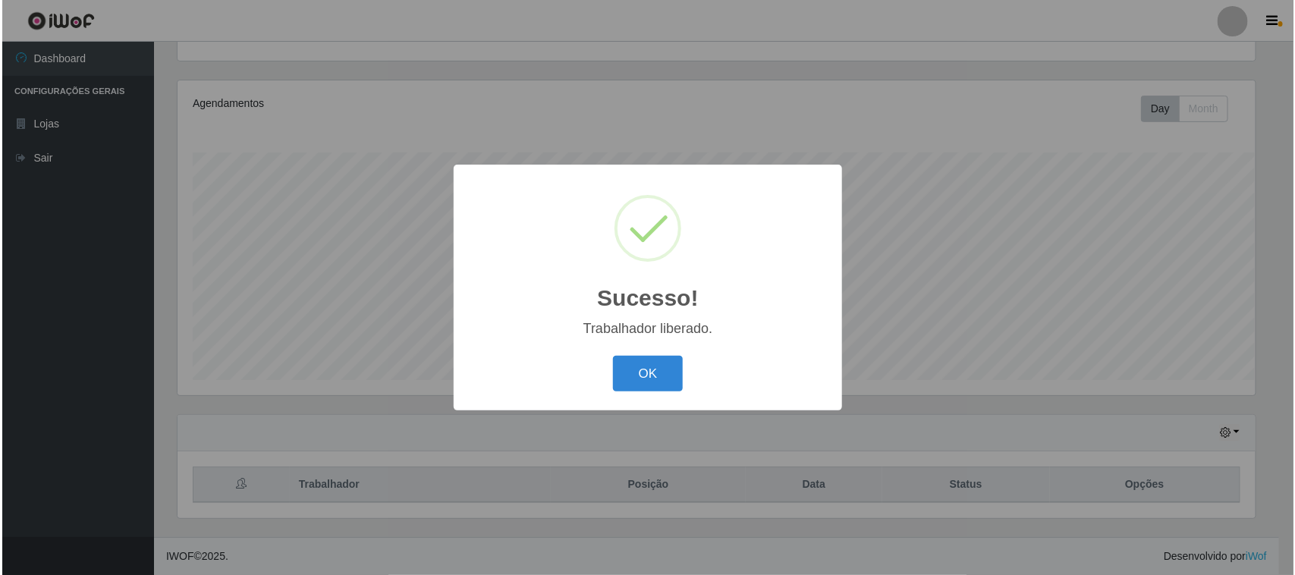
scroll to position [164, 0]
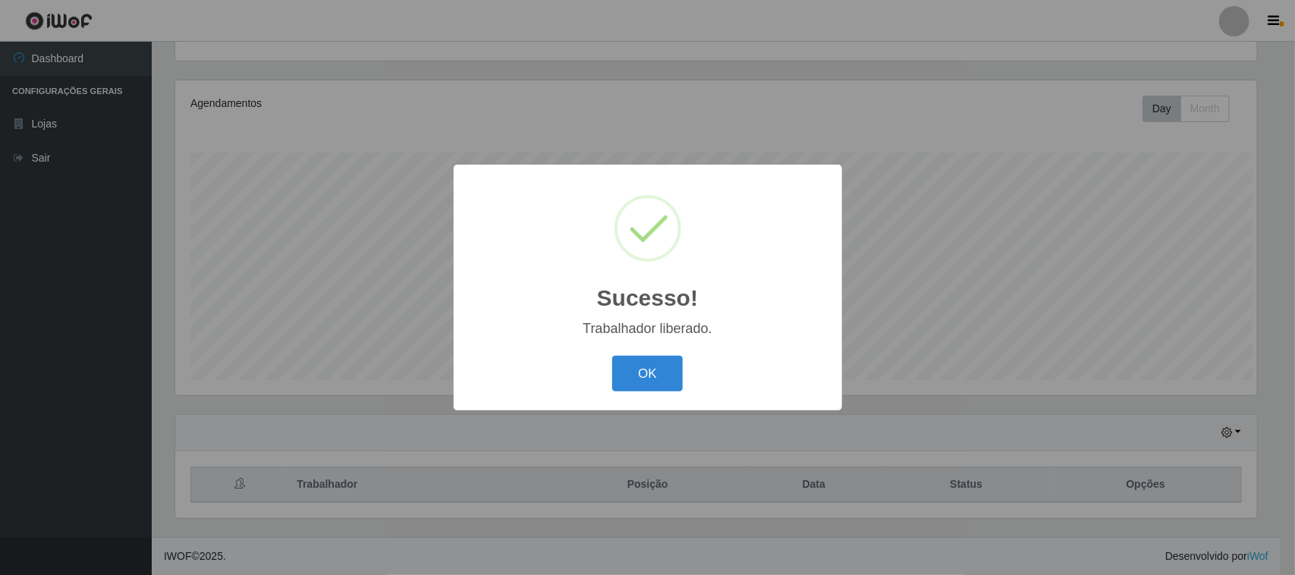
click at [1051, 470] on div "Sucesso! × Trabalhador liberado. OK Cancel" at bounding box center [647, 287] width 1295 height 575
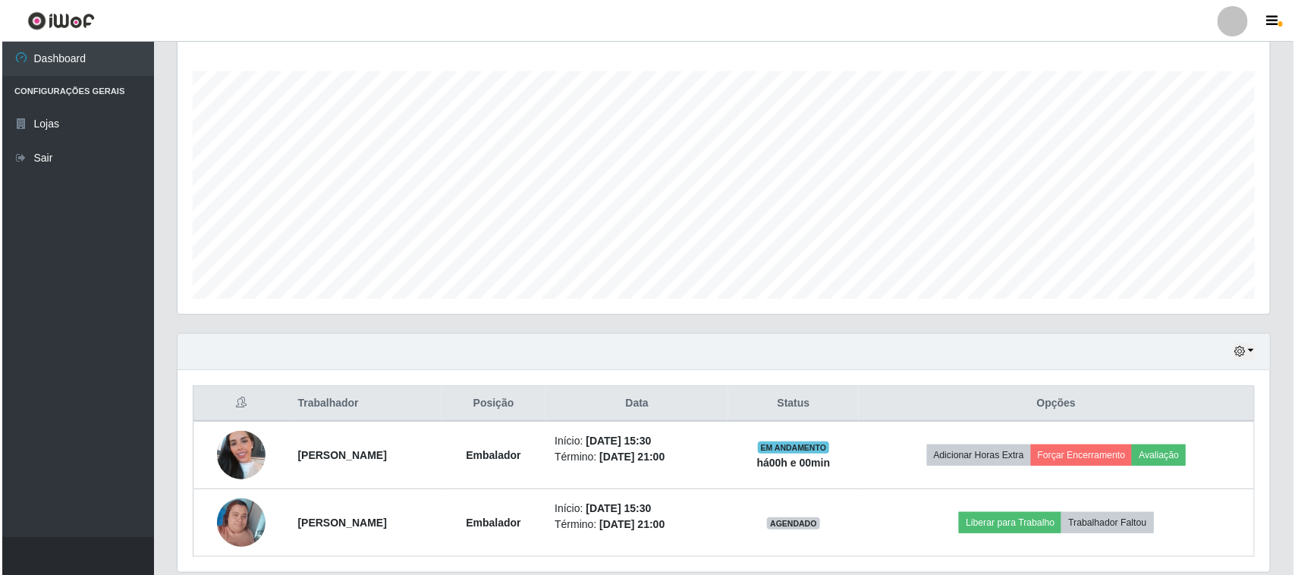
scroll to position [298, 0]
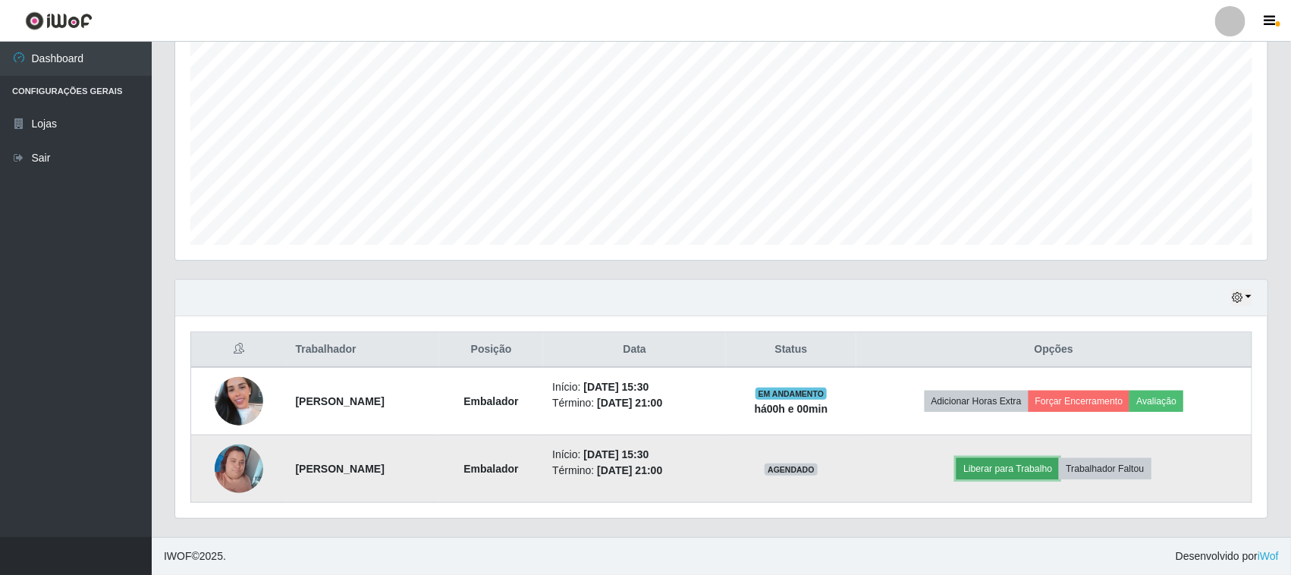
click at [1005, 460] on button "Liberar para Trabalho" at bounding box center [1007, 468] width 102 height 21
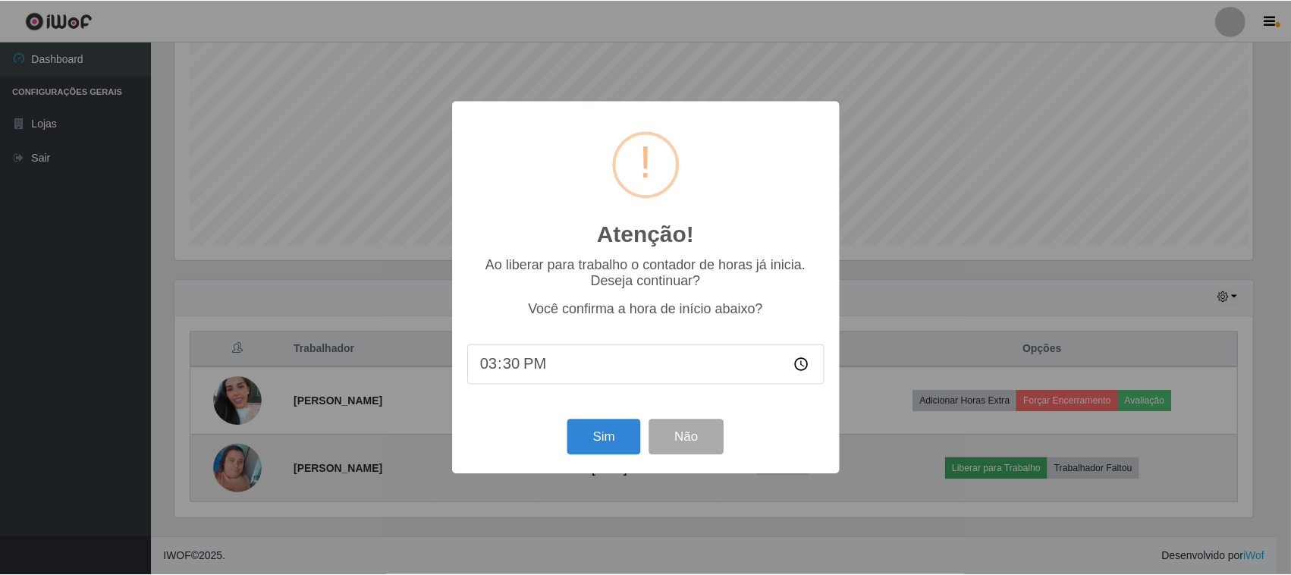
scroll to position [316, 1082]
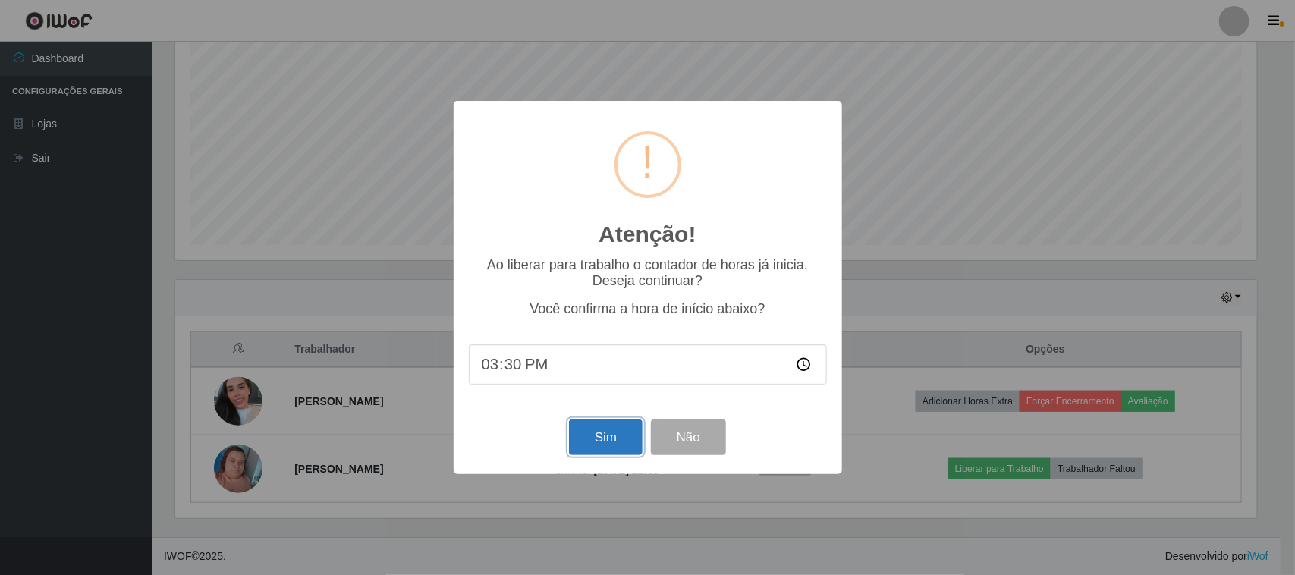
click at [620, 436] on button "Sim" at bounding box center [606, 437] width 74 height 36
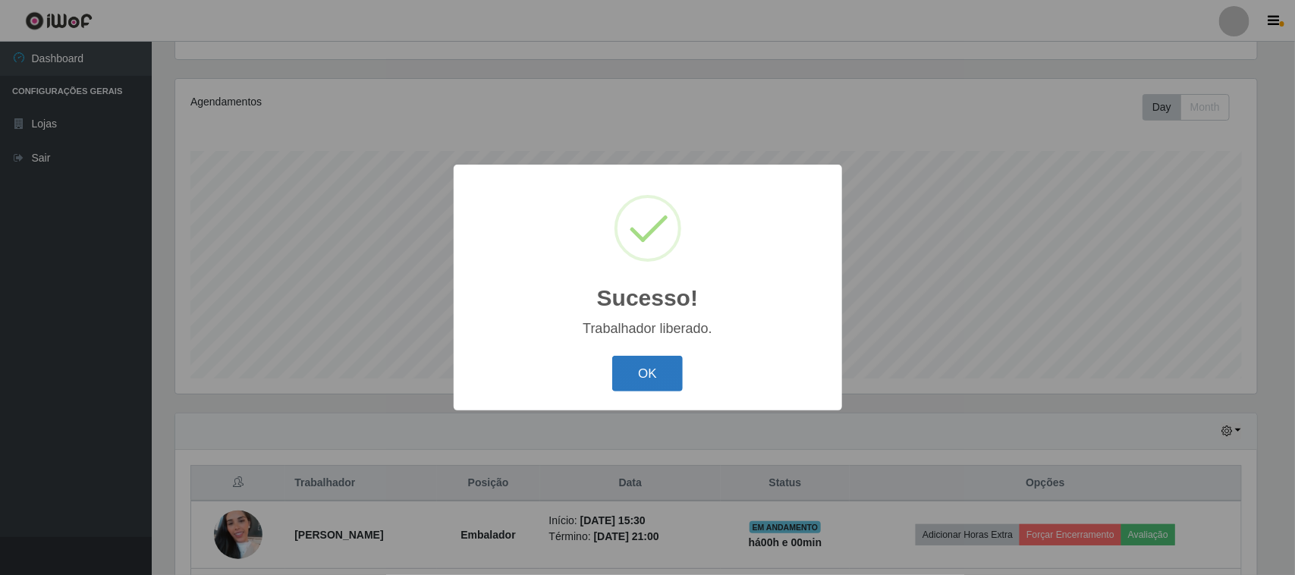
click at [650, 368] on button "OK" at bounding box center [647, 374] width 71 height 36
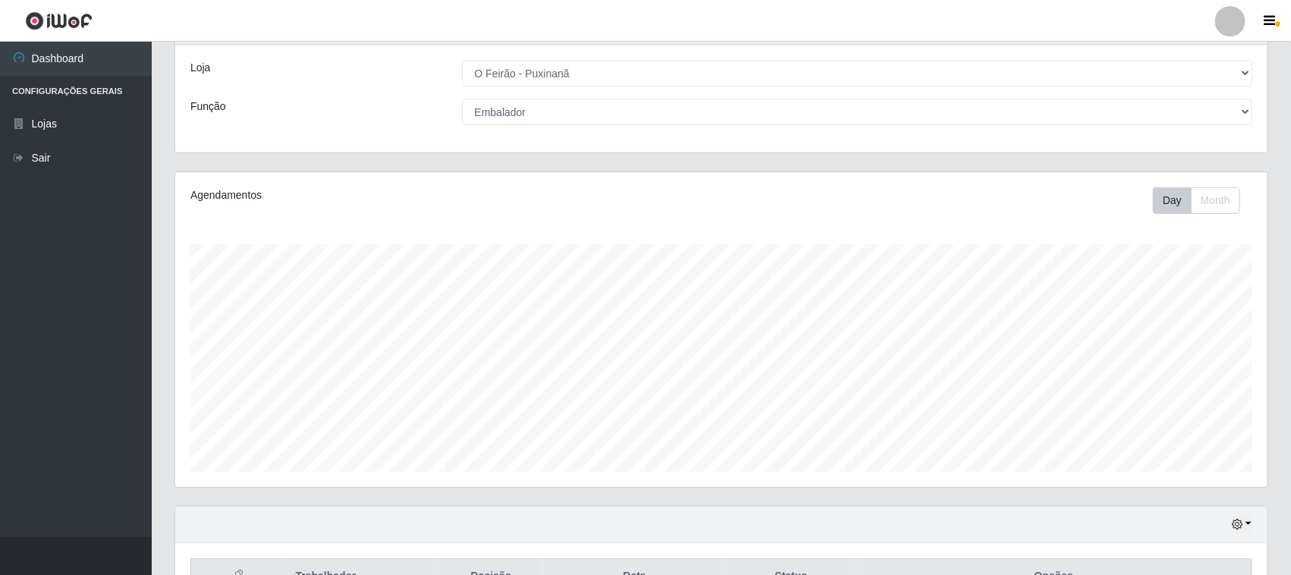
scroll to position [0, 0]
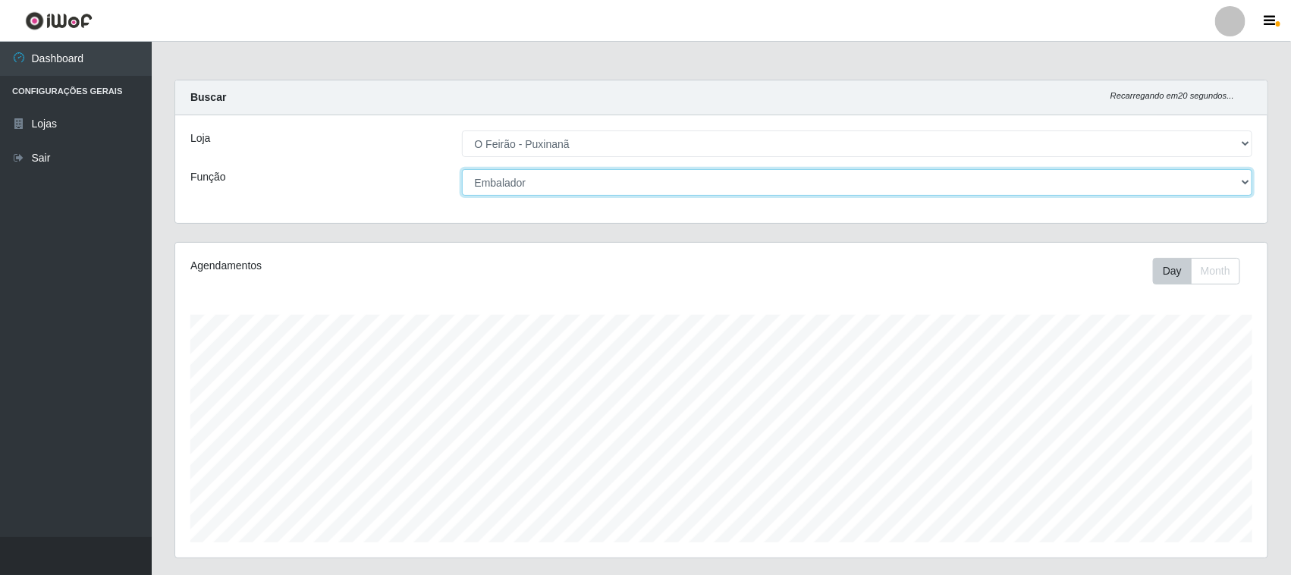
click at [692, 175] on select "[Selecione...] Balconista Balconista + Balconista ++ Embalador Embalador + Emba…" at bounding box center [857, 182] width 791 height 27
click at [462, 169] on select "[Selecione...] Balconista Balconista + Balconista ++ Embalador Embalador + Emba…" at bounding box center [857, 182] width 791 height 27
click at [622, 192] on select "[Selecione...] Balconista Balconista + Balconista ++ Embalador Embalador + Emba…" at bounding box center [857, 182] width 791 height 27
select select "1"
click at [462, 169] on select "[Selecione...] Balconista Balconista + Balconista ++ Embalador Embalador + Emba…" at bounding box center [857, 182] width 791 height 27
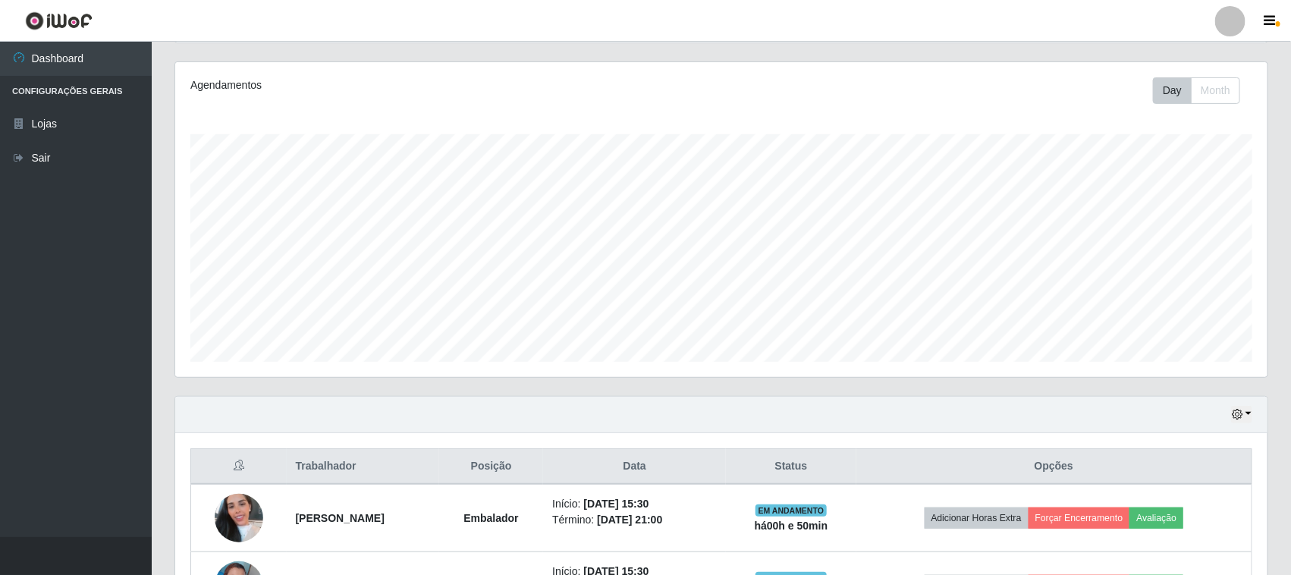
scroll to position [298, 0]
